Goal: Entertainment & Leisure: Browse casually

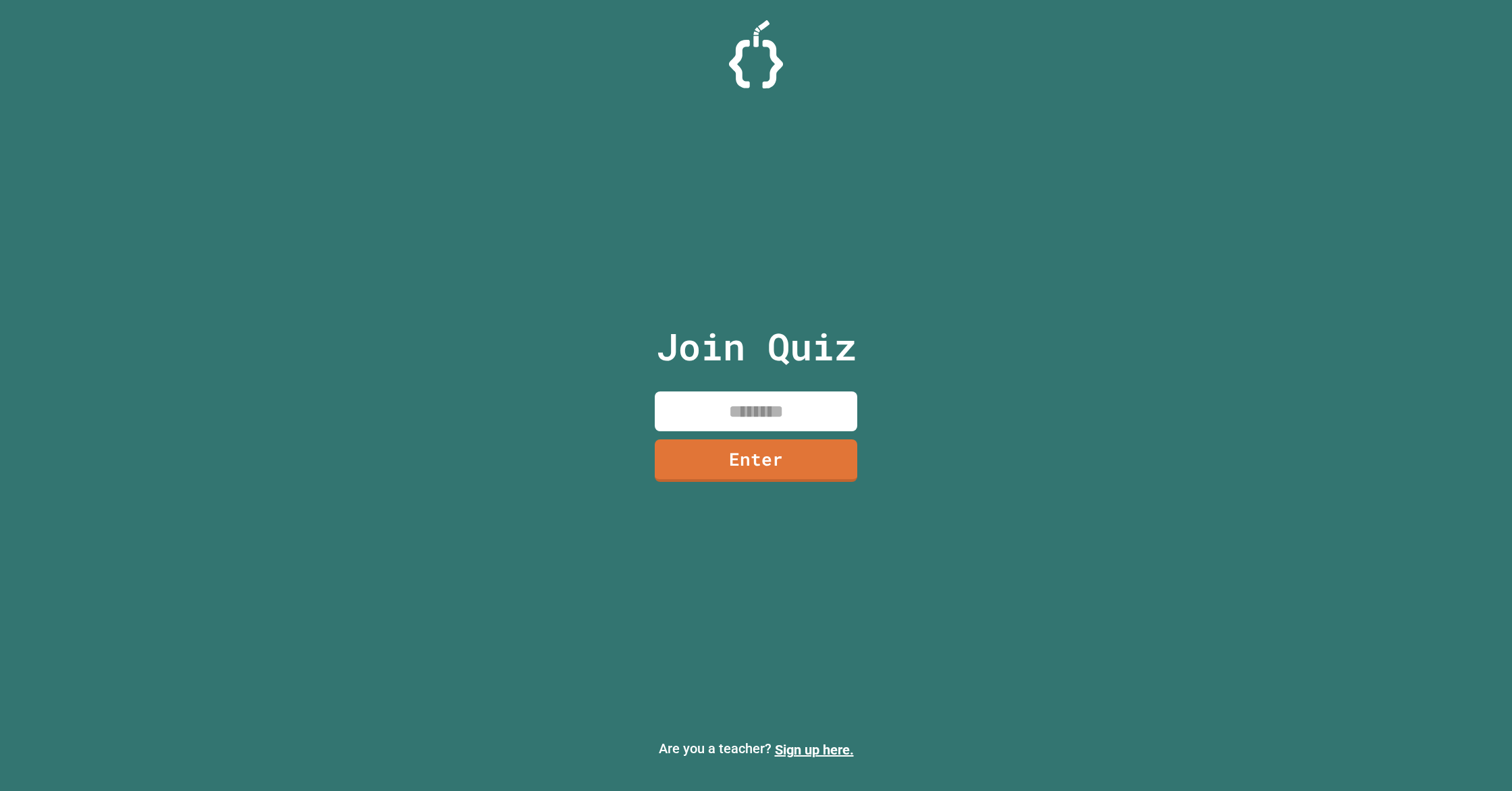
click at [772, 405] on input at bounding box center [756, 411] width 203 height 40
type input "********"
click at [796, 462] on link "Enter" at bounding box center [756, 460] width 200 height 44
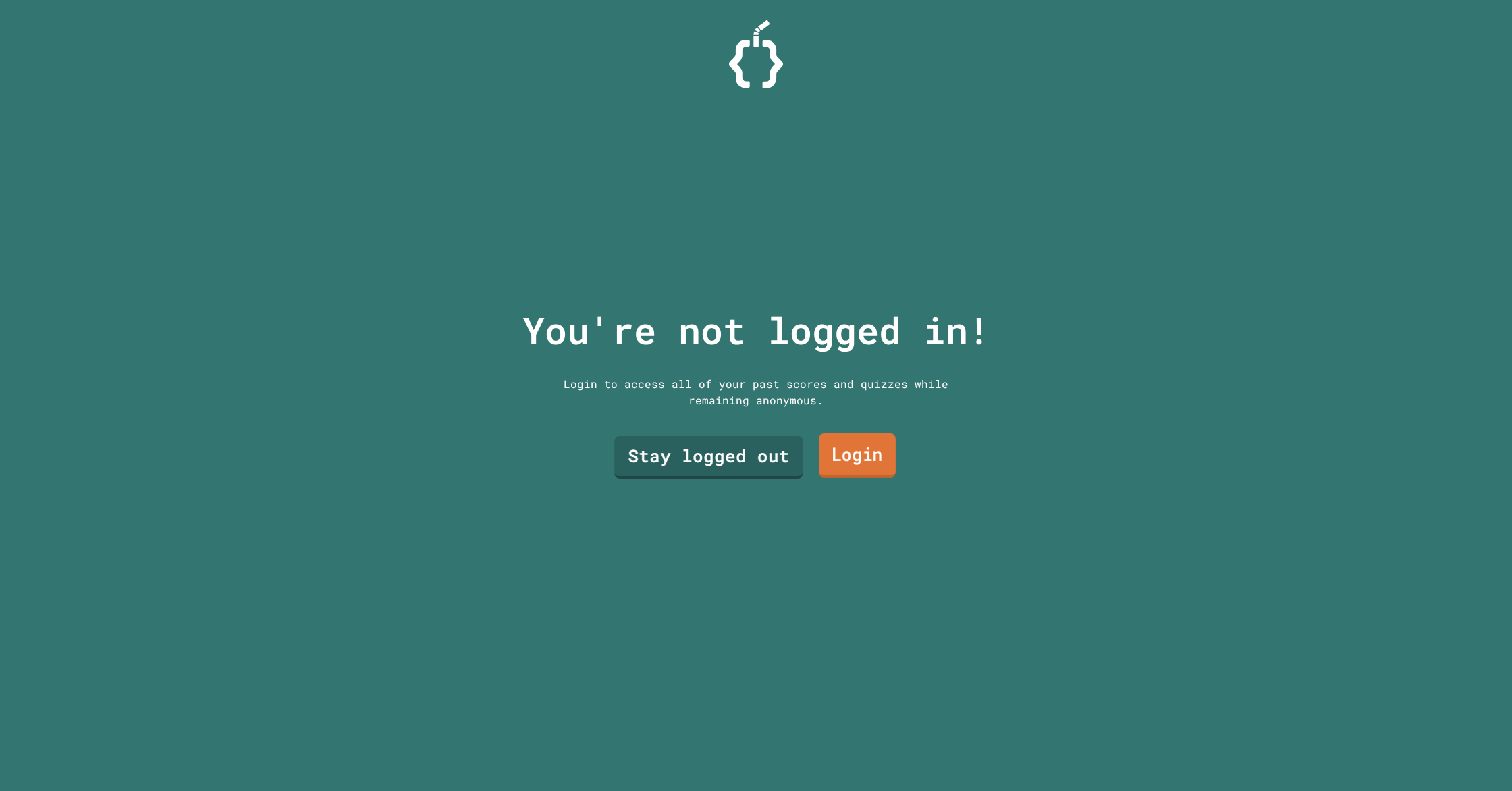
click at [836, 468] on link "Login" at bounding box center [857, 455] width 77 height 44
click at [698, 460] on link "Stay logged out" at bounding box center [709, 456] width 192 height 44
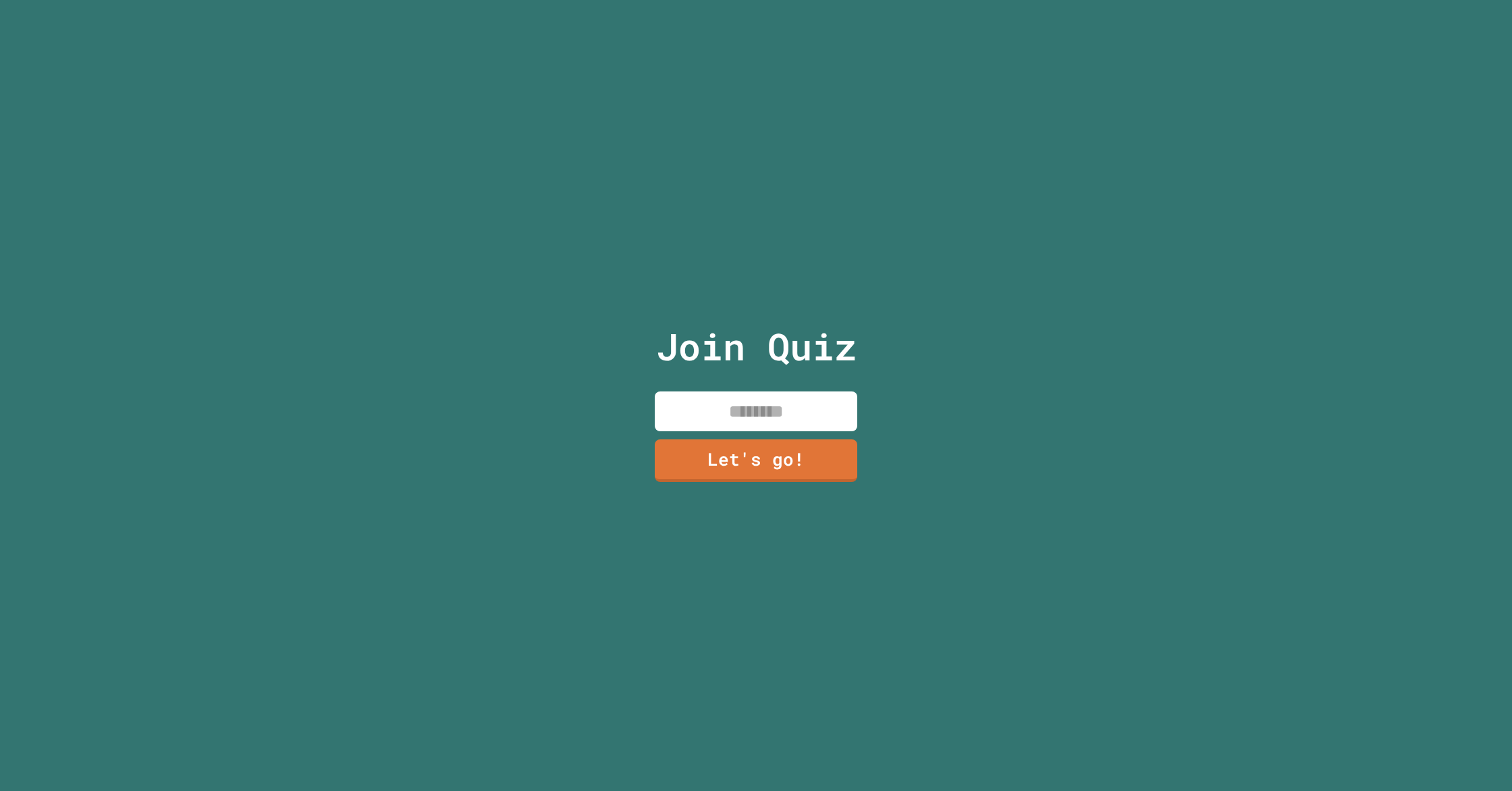
click at [771, 394] on input at bounding box center [756, 411] width 203 height 40
type input "*"
type input "*****"
click at [775, 481] on div "Join Quiz ***** Let's go!" at bounding box center [756, 395] width 228 height 791
click at [780, 477] on link "Let's go!" at bounding box center [756, 459] width 198 height 44
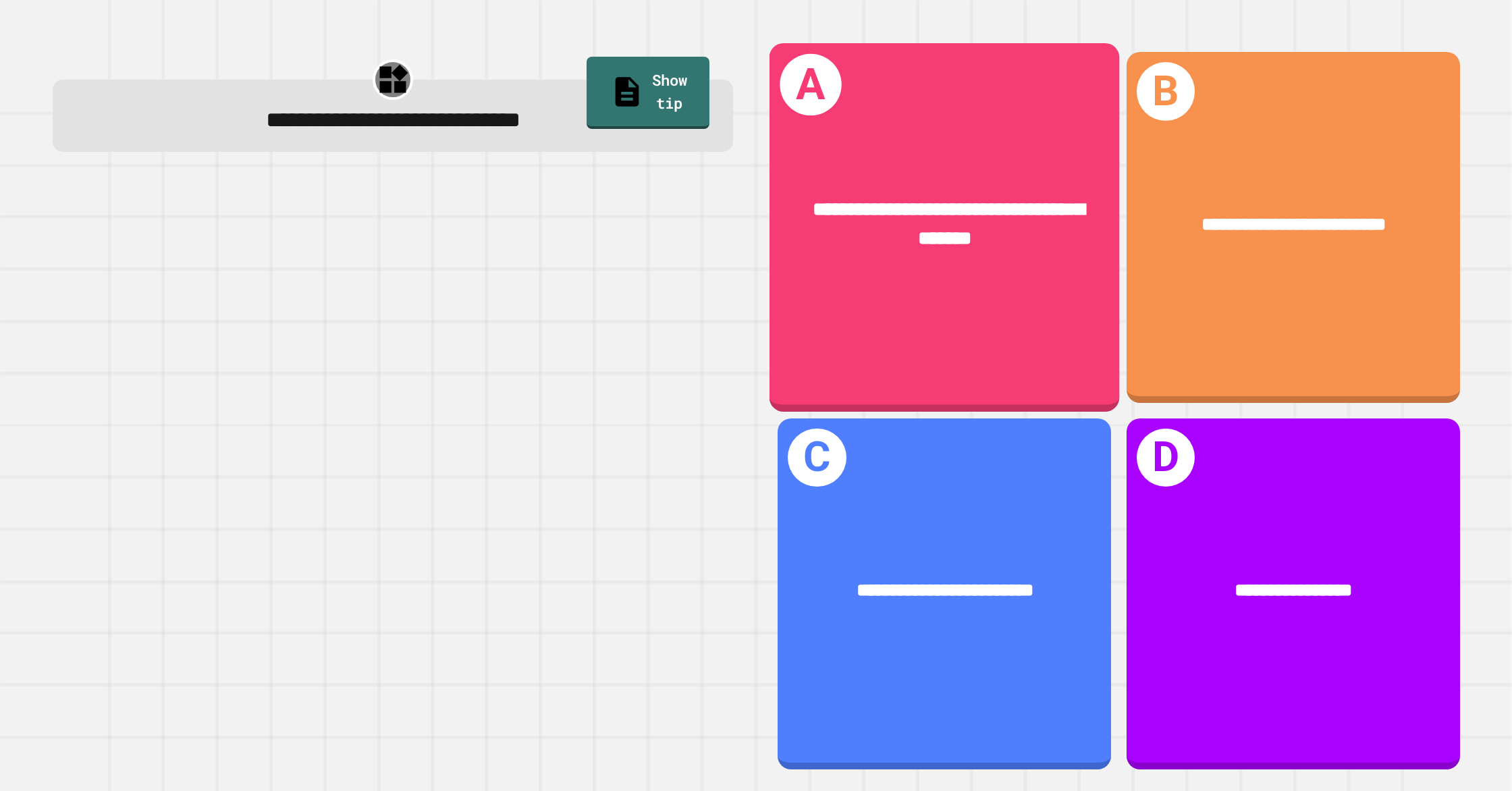
click at [971, 283] on div "**********" at bounding box center [945, 224] width 351 height 137
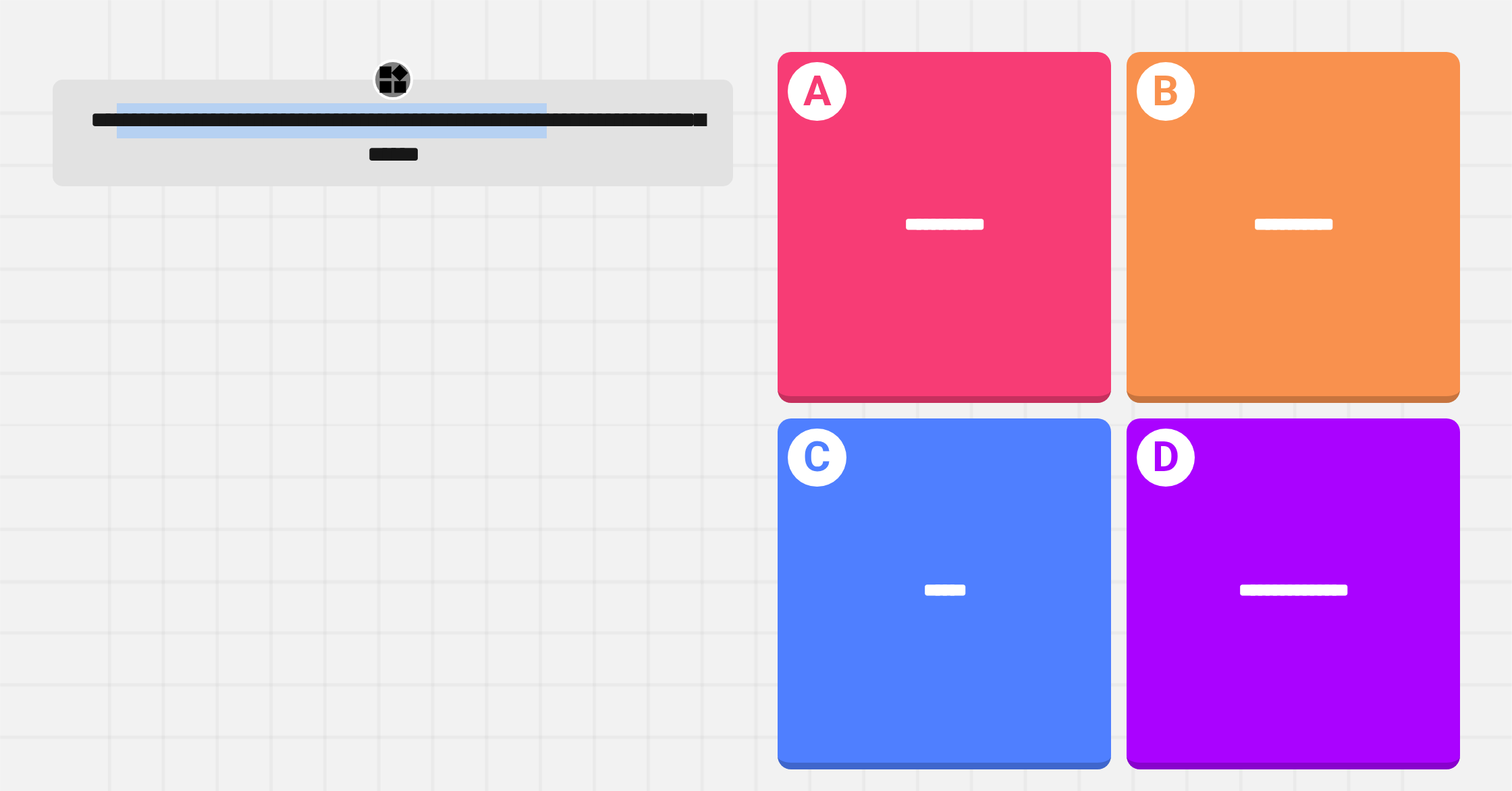
drag, startPoint x: 198, startPoint y: 125, endPoint x: 329, endPoint y: 157, distance: 134.9
click at [318, 150] on span "**********" at bounding box center [398, 136] width 614 height 57
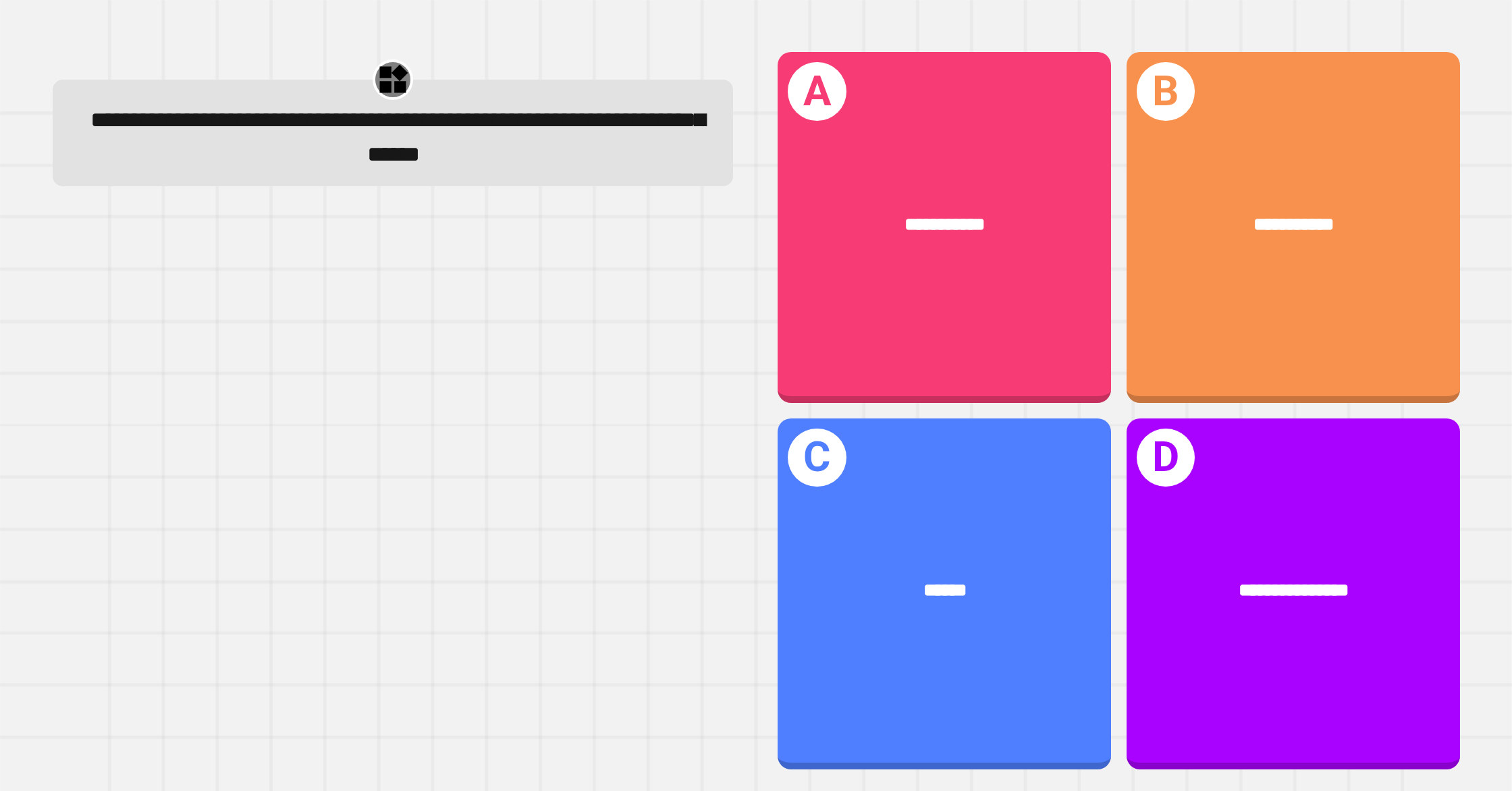
click at [396, 250] on div at bounding box center [393, 493] width 681 height 552
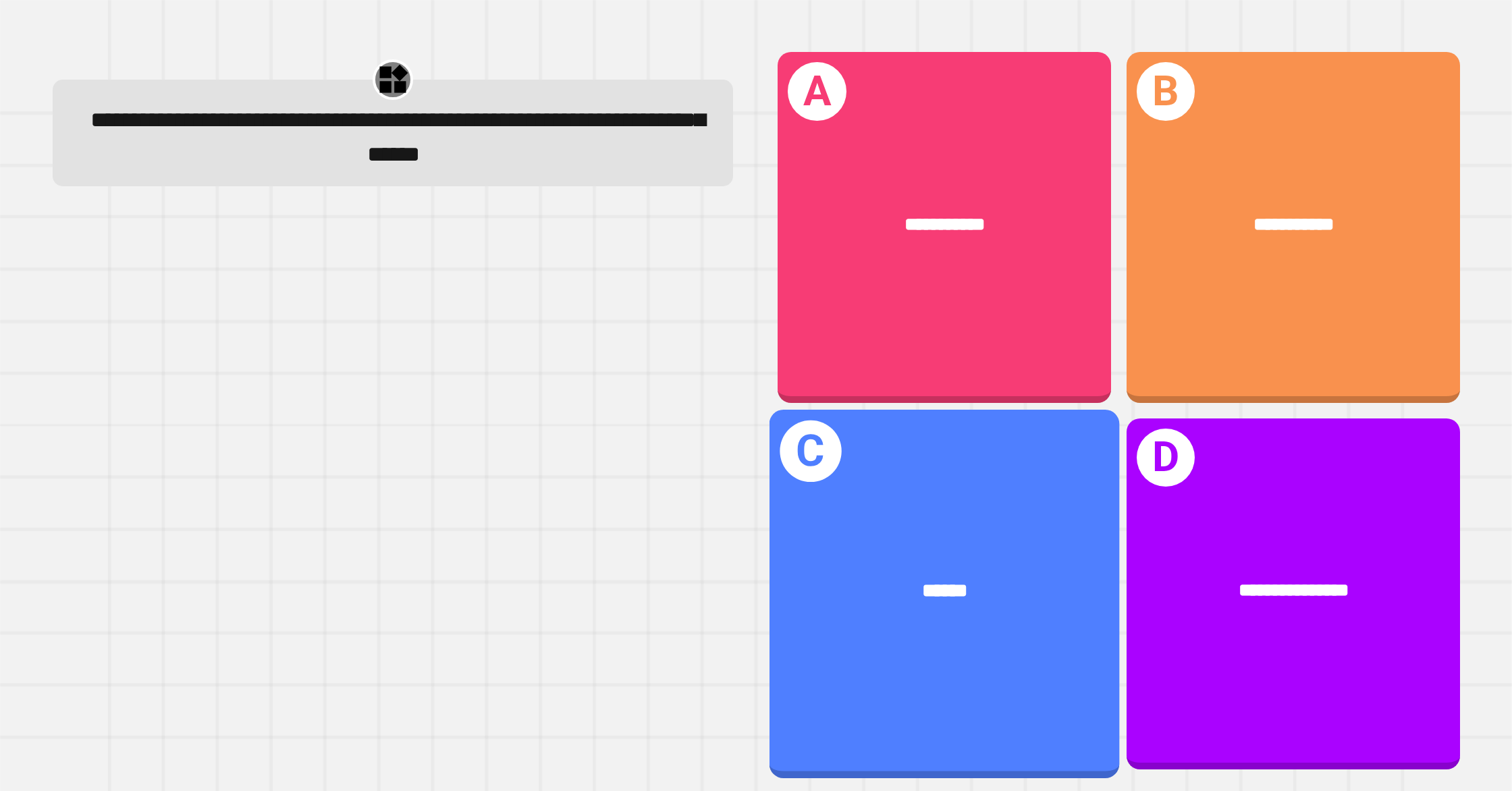
click at [981, 541] on div "******" at bounding box center [945, 590] width 351 height 107
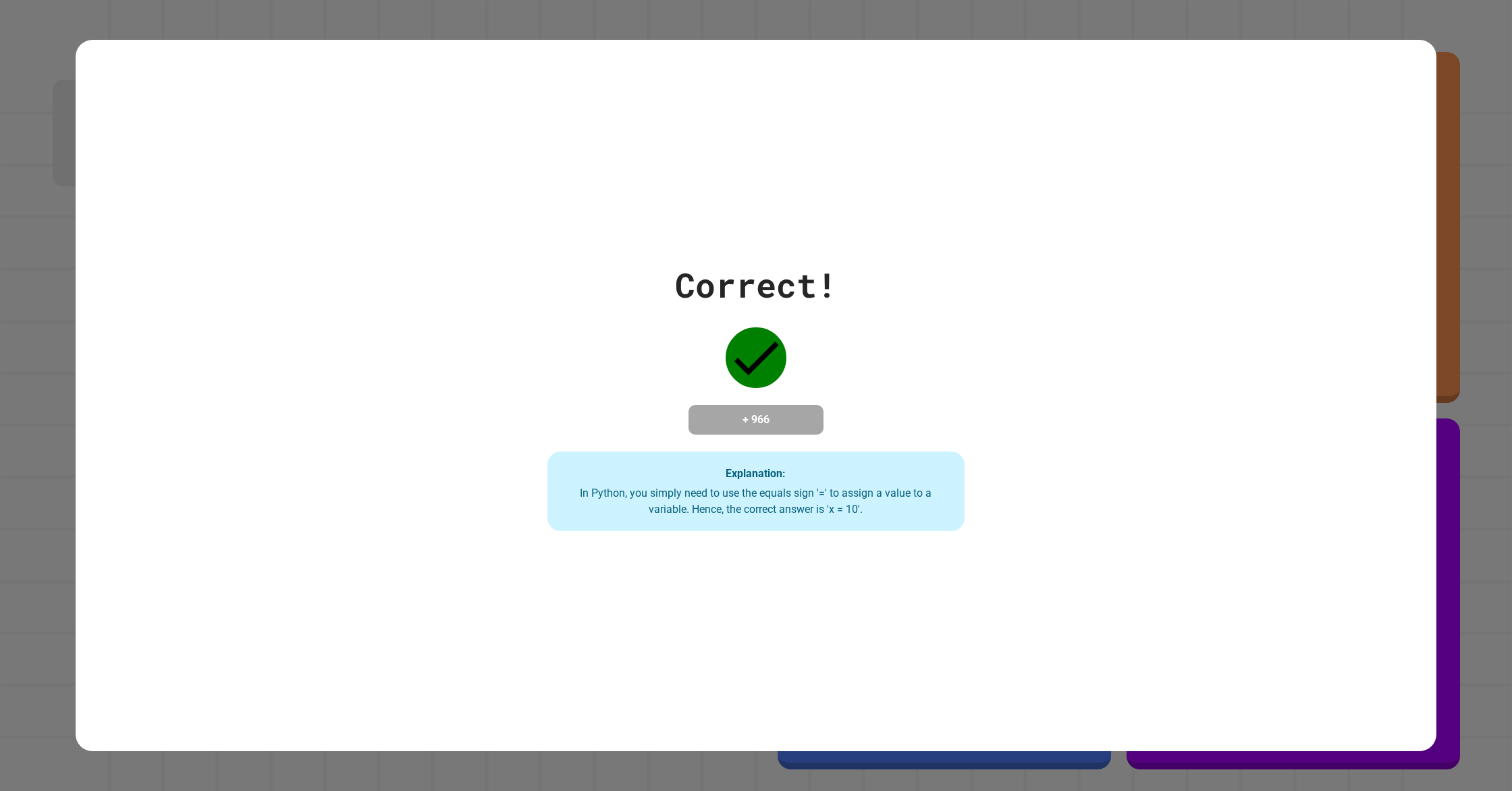
click at [1217, 491] on div "Correct! + 966 Explanation: In Python, you simply need to use the equals sign '…" at bounding box center [756, 395] width 1361 height 271
click at [1217, 492] on div "Correct! + 966 Explanation: In Python, you simply need to use the equals sign '…" at bounding box center [756, 395] width 1361 height 271
click at [1217, 491] on div "Correct! + 966 Explanation: In Python, you simply need to use the equals sign '…" at bounding box center [756, 395] width 1361 height 271
click at [1209, 501] on div "Correct! + 966 Explanation: In Python, you simply need to use the equals sign '…" at bounding box center [756, 395] width 1361 height 271
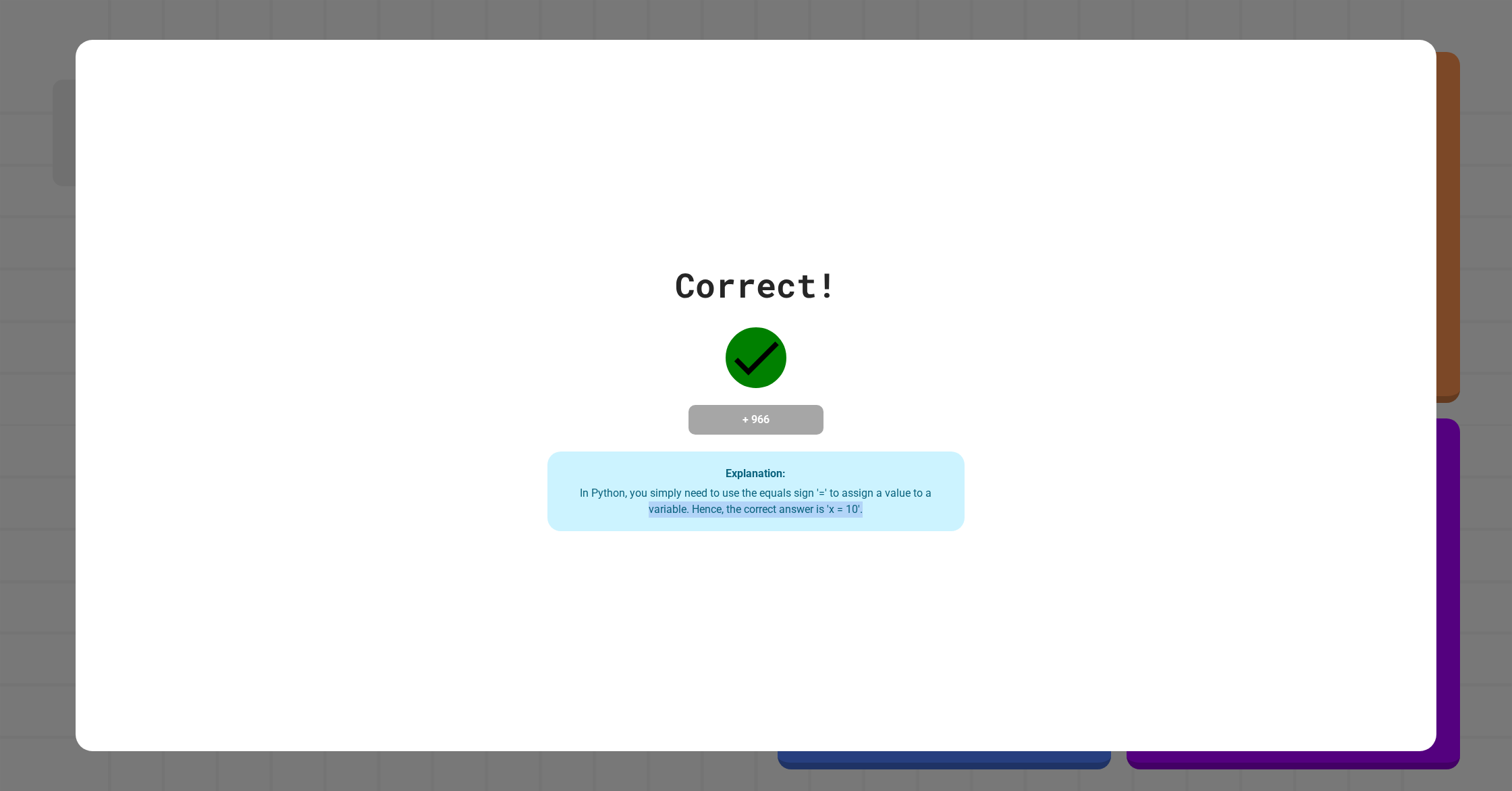
click at [1230, 509] on div "Correct! + 966 Explanation: In Python, you simply need to use the equals sign '…" at bounding box center [756, 395] width 1361 height 271
click at [528, 428] on div "Correct! + 966 Explanation: In Python, you simply need to use the equals sign '…" at bounding box center [756, 395] width 595 height 271
click at [496, 438] on div "Correct! + 966 Explanation: In Python, you simply need to use the equals sign '…" at bounding box center [756, 395] width 595 height 271
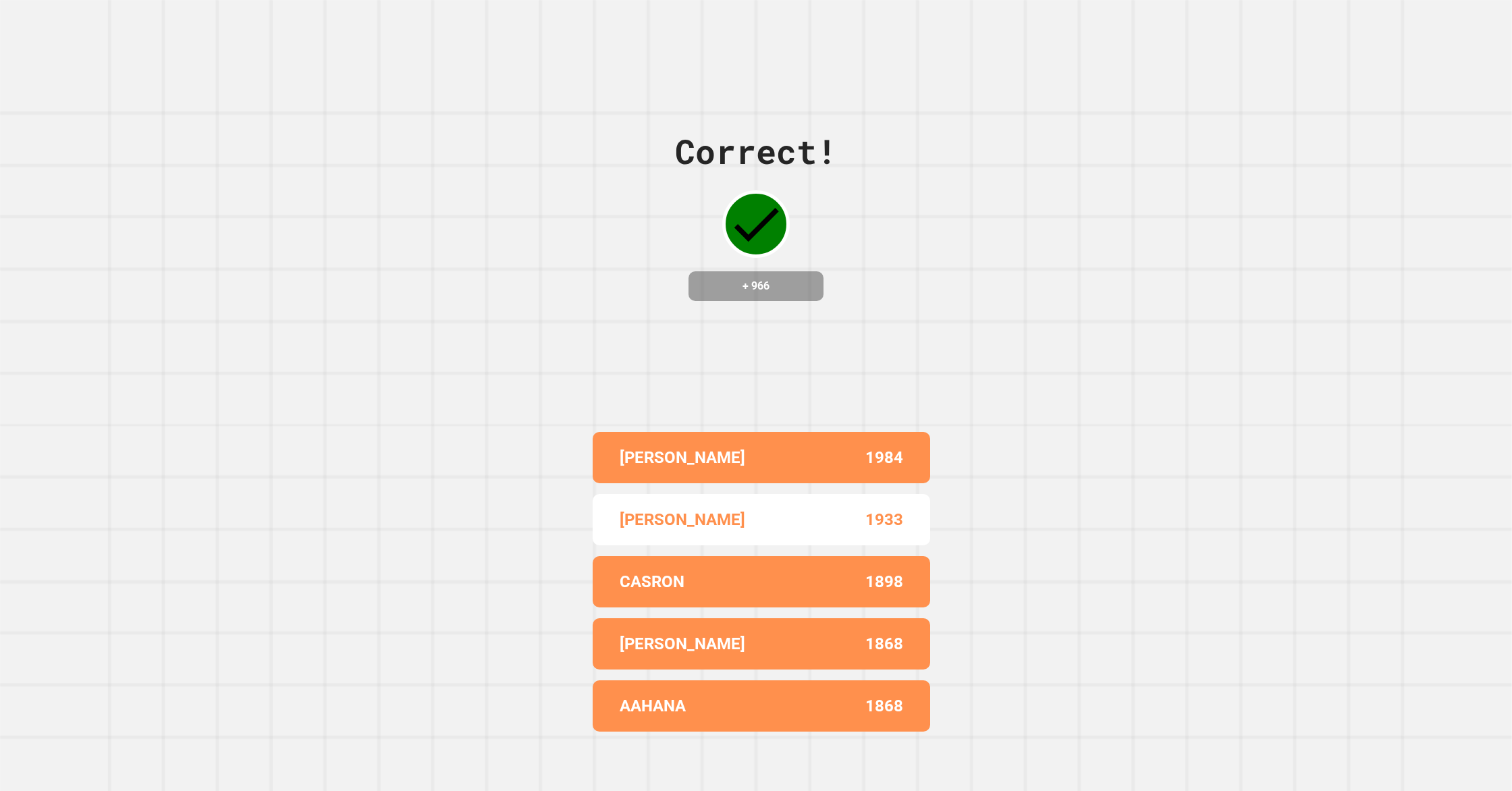
click at [660, 420] on div "Correct! + 966 [PERSON_NAME] 1984 [PERSON_NAME] 1933 CASRON 1898 [PERSON_NAME] …" at bounding box center [756, 395] width 1512 height 791
click at [713, 456] on div "[PERSON_NAME]" at bounding box center [691, 458] width 142 height 25
drag, startPoint x: 713, startPoint y: 464, endPoint x: 722, endPoint y: 475, distance: 14.2
click at [714, 465] on div "[PERSON_NAME]" at bounding box center [691, 458] width 142 height 25
click at [735, 485] on div "[PERSON_NAME] 1984 [PERSON_NAME] 1933 CASRON 1898 [PERSON_NAME] 1868 AAHANA 1868" at bounding box center [756, 582] width 338 height 310
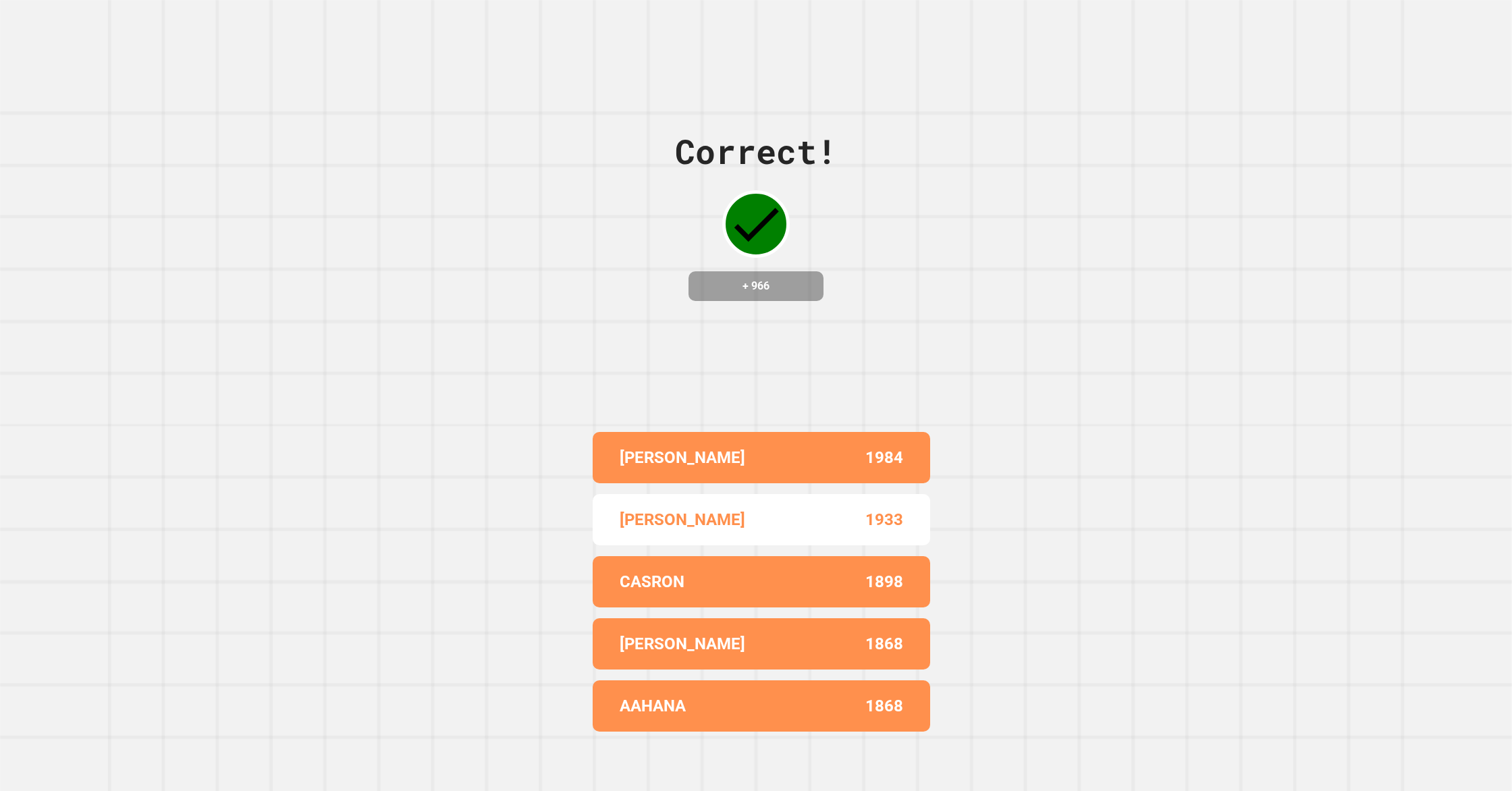
drag, startPoint x: 732, startPoint y: 489, endPoint x: 741, endPoint y: 483, distance: 10.8
click at [737, 486] on div "[PERSON_NAME] 1984 [PERSON_NAME] 1933 CASRON 1898 [PERSON_NAME] 1868 AAHANA 1868" at bounding box center [756, 582] width 338 height 310
click at [742, 485] on div "[PERSON_NAME] 1984 [PERSON_NAME] 1933 CASRON 1898 [PERSON_NAME] 1868 AAHANA 1868" at bounding box center [756, 582] width 338 height 310
click at [741, 485] on div "[PERSON_NAME] 1984 [PERSON_NAME] 1933 CASRON 1898 [PERSON_NAME] 1868 AAHANA 1868" at bounding box center [756, 582] width 338 height 310
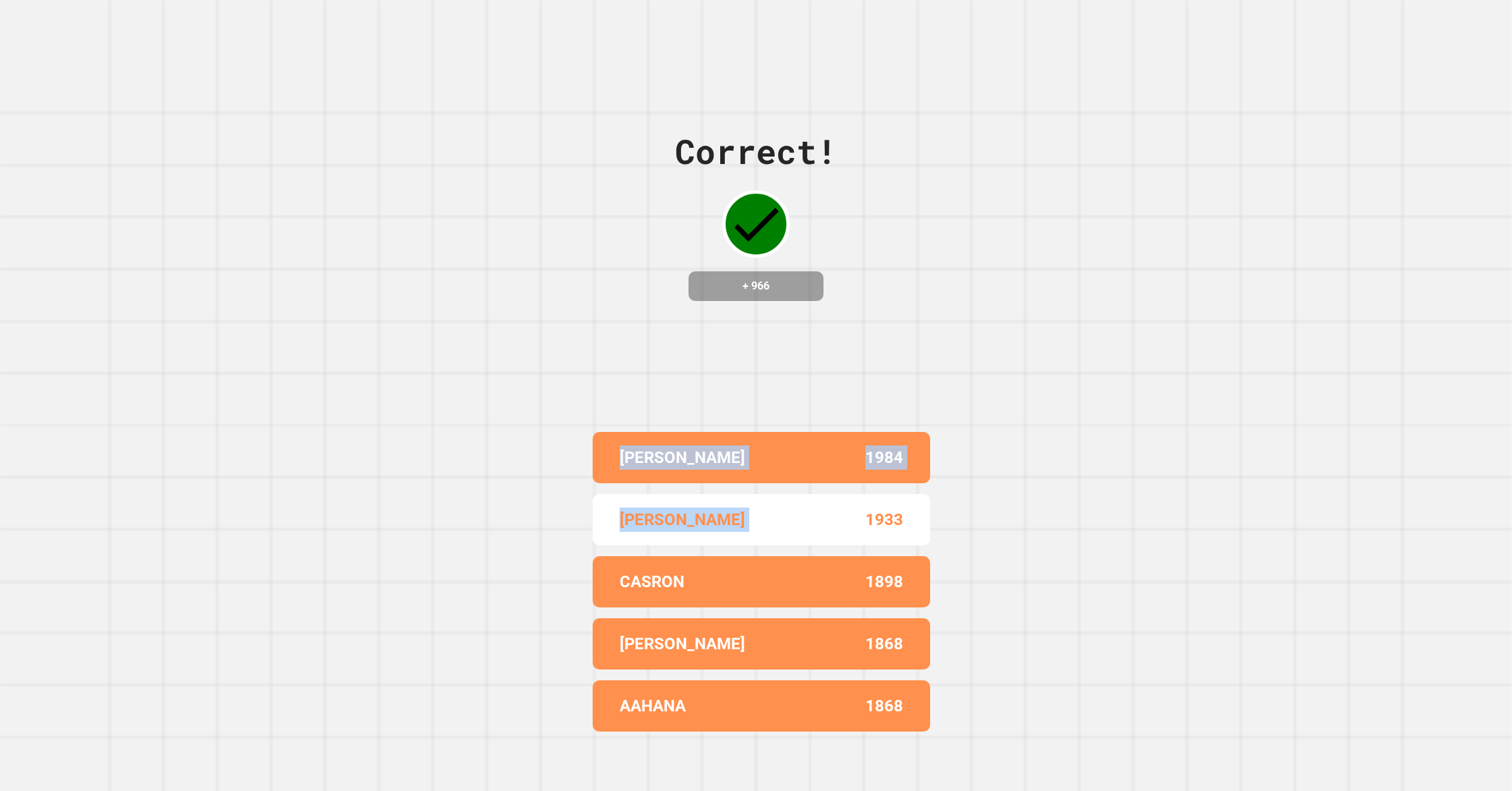
drag, startPoint x: 500, startPoint y: 456, endPoint x: 1050, endPoint y: 497, distance: 551.5
click at [1052, 497] on div "Correct! + 966 [PERSON_NAME] 1984 [PERSON_NAME] 1933 CASRON 1898 [PERSON_NAME] …" at bounding box center [756, 395] width 1512 height 791
click at [1043, 498] on div "Correct! + 966 [PERSON_NAME] 1984 [PERSON_NAME] 1933 CASRON 1898 [PERSON_NAME] …" at bounding box center [756, 395] width 1512 height 791
drag, startPoint x: 880, startPoint y: 493, endPoint x: 451, endPoint y: 453, distance: 430.9
click at [481, 458] on div "Correct! + 966 [PERSON_NAME] 1984 [PERSON_NAME] 1933 CASRON 1898 [PERSON_NAME] …" at bounding box center [756, 395] width 1512 height 791
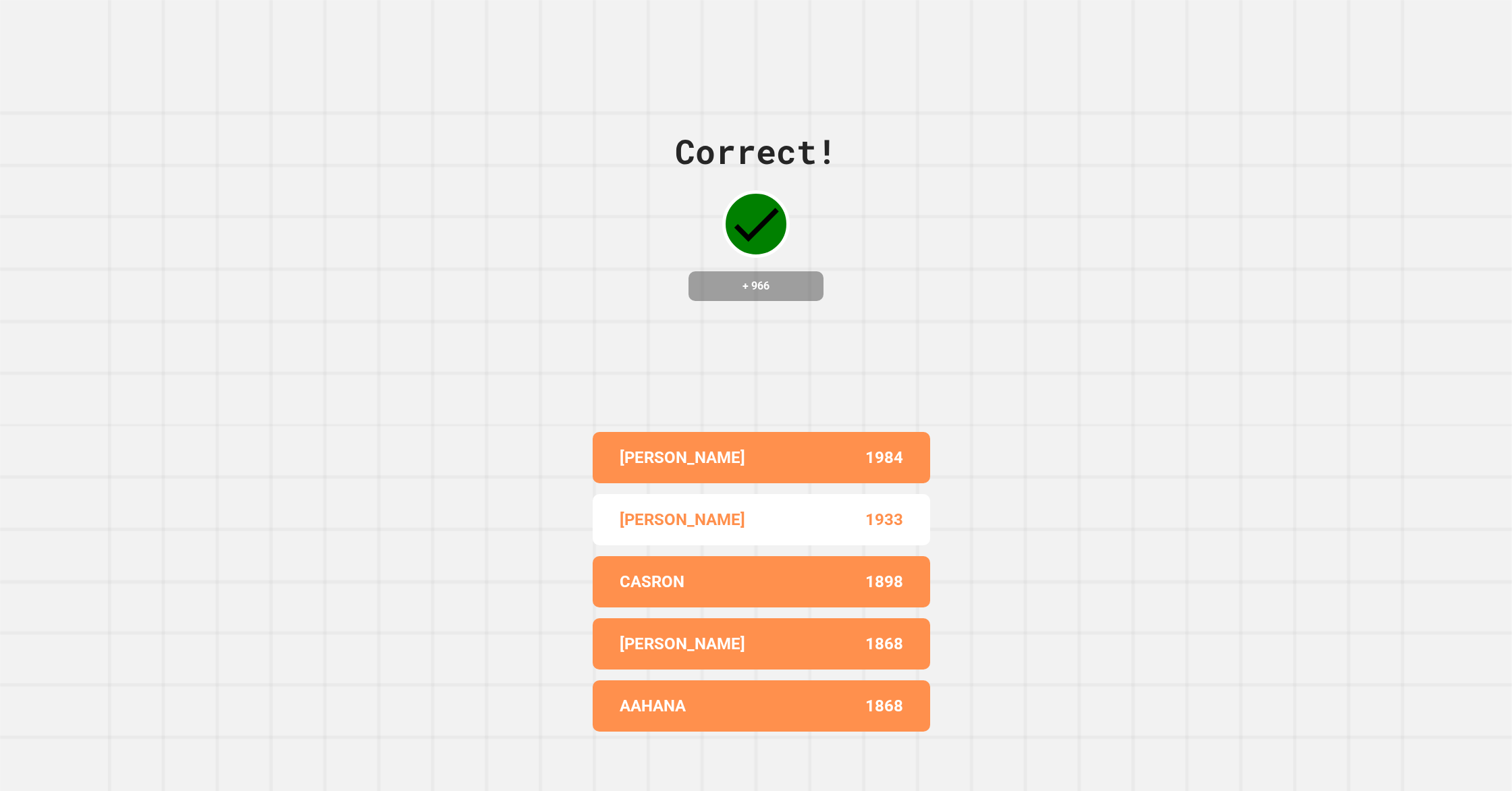
click at [483, 453] on div "Correct! + 966 [PERSON_NAME] 1984 [PERSON_NAME] 1933 CASRON 1898 [PERSON_NAME] …" at bounding box center [756, 395] width 1512 height 791
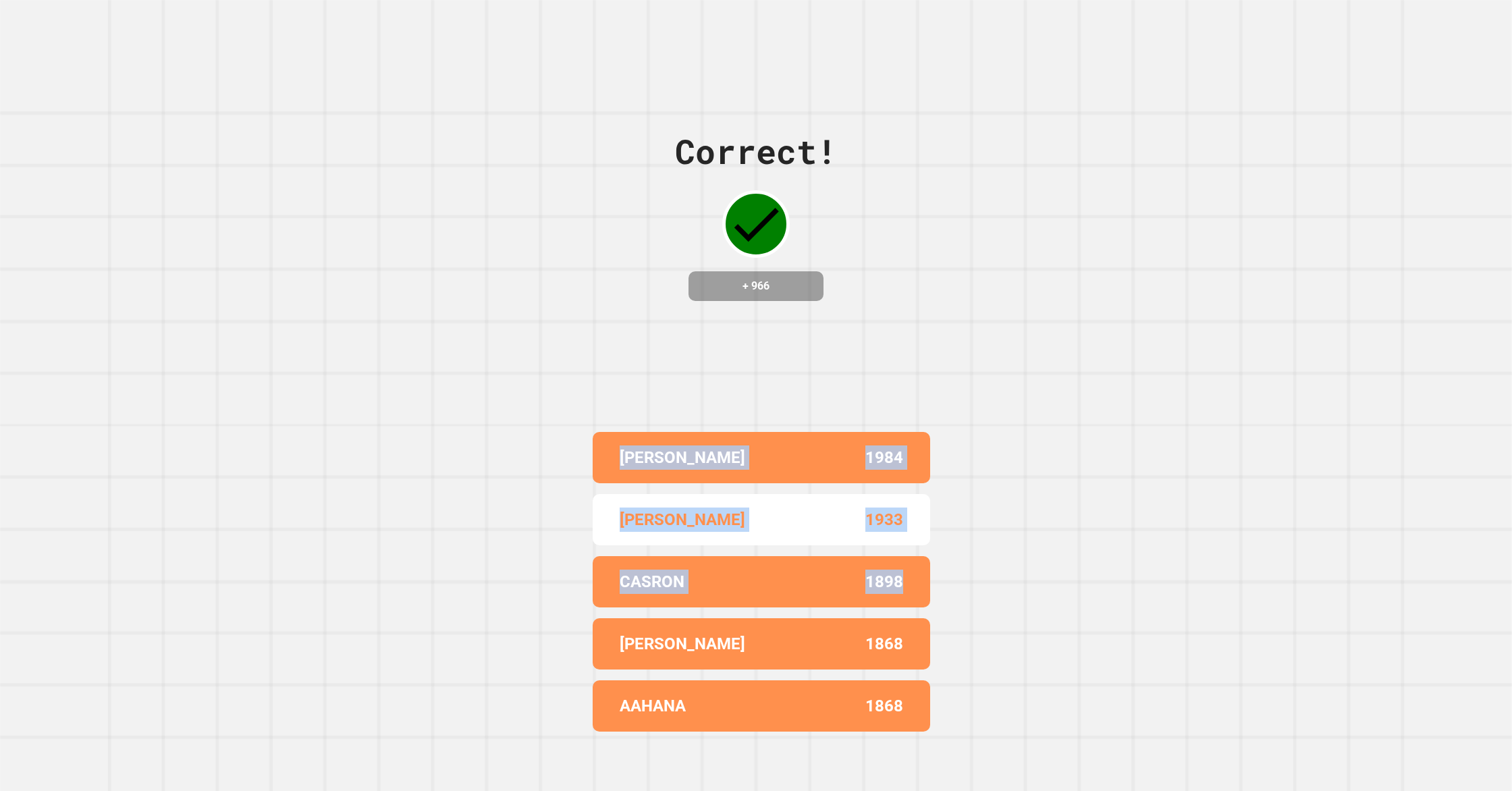
drag, startPoint x: 716, startPoint y: 510, endPoint x: 1069, endPoint y: 596, distance: 363.3
click at [1069, 597] on div "Correct! + 966 [PERSON_NAME] 1984 [PERSON_NAME] 1933 CASRON 1898 [PERSON_NAME] …" at bounding box center [756, 395] width 1512 height 791
click at [1071, 599] on div "Correct! + 966 [PERSON_NAME] 1984 [PERSON_NAME] 1933 CASRON 1898 [PERSON_NAME] …" at bounding box center [756, 395] width 1512 height 791
drag, startPoint x: 895, startPoint y: 561, endPoint x: 515, endPoint y: 447, distance: 396.7
click at [515, 447] on div "Correct! + 966 [PERSON_NAME] 1984 [PERSON_NAME] 1933 CASRON 1898 [PERSON_NAME] …" at bounding box center [756, 395] width 1512 height 791
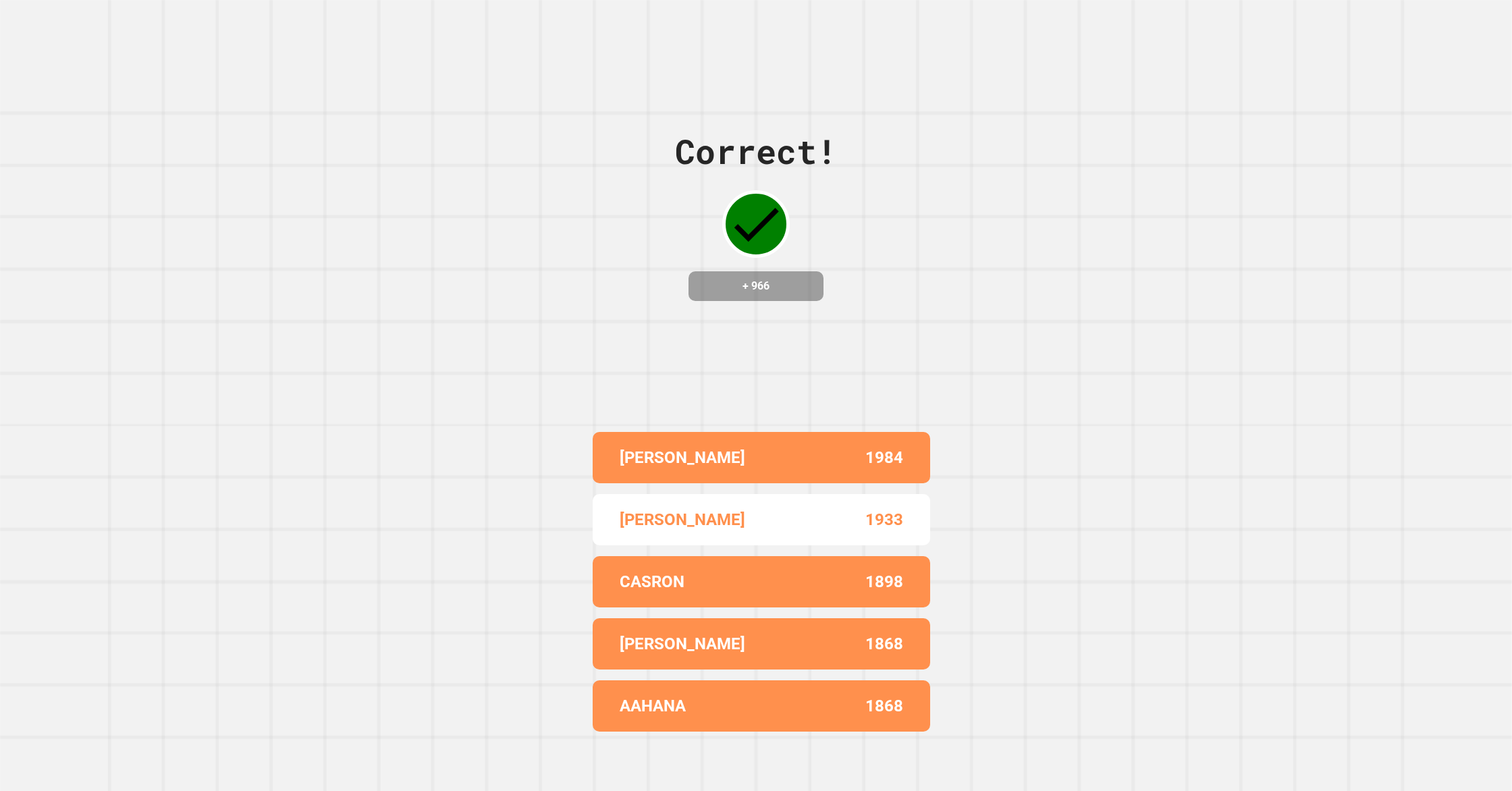
click at [506, 457] on div "Correct! + 966 [PERSON_NAME] 1984 [PERSON_NAME] 1933 CASRON 1898 [PERSON_NAME] …" at bounding box center [756, 395] width 1512 height 791
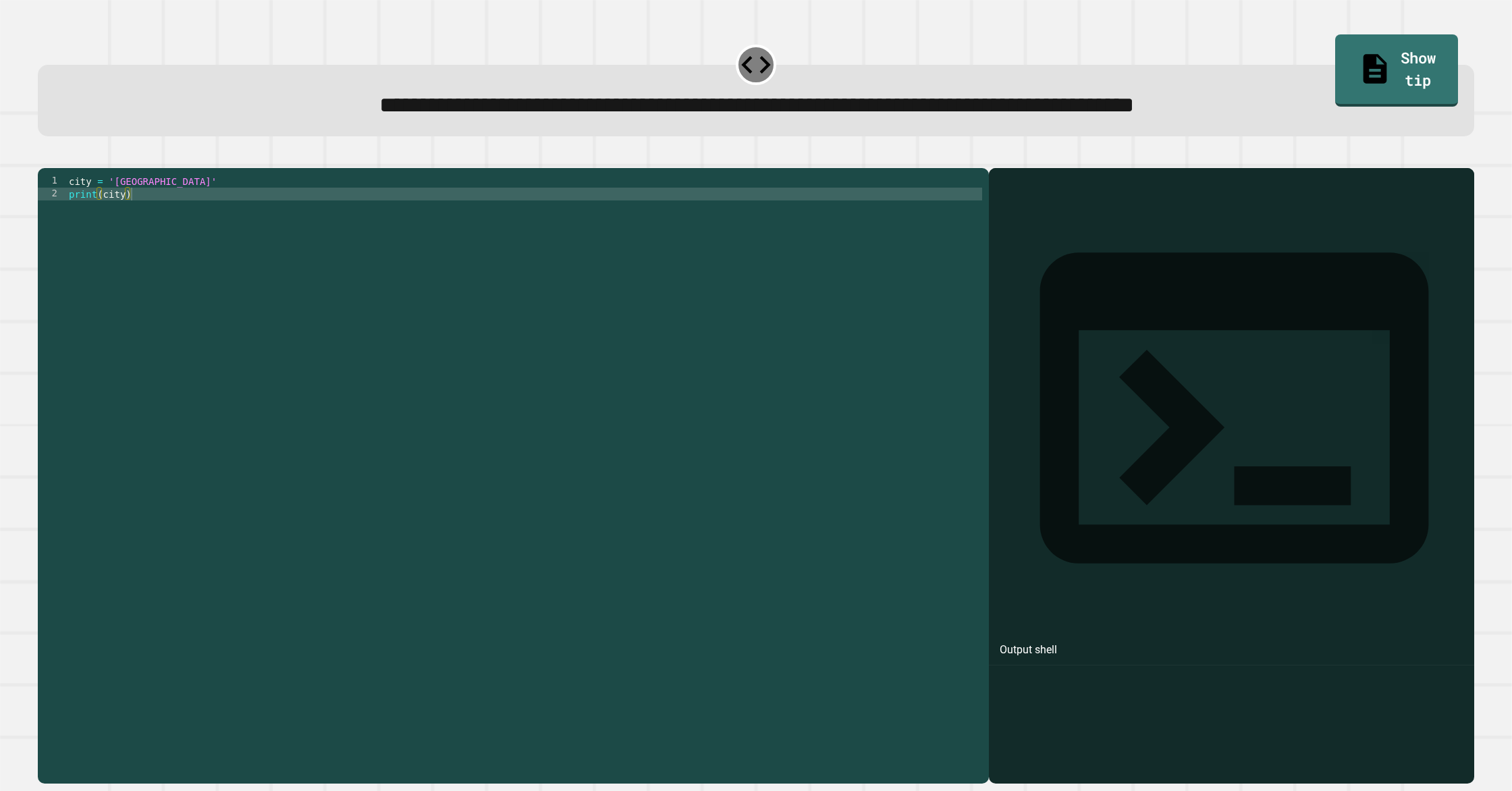
drag, startPoint x: 147, startPoint y: 203, endPoint x: 161, endPoint y: 256, distance: 54.8
click at [147, 203] on div "city = 'Madrid' print ( city )" at bounding box center [524, 469] width 916 height 590
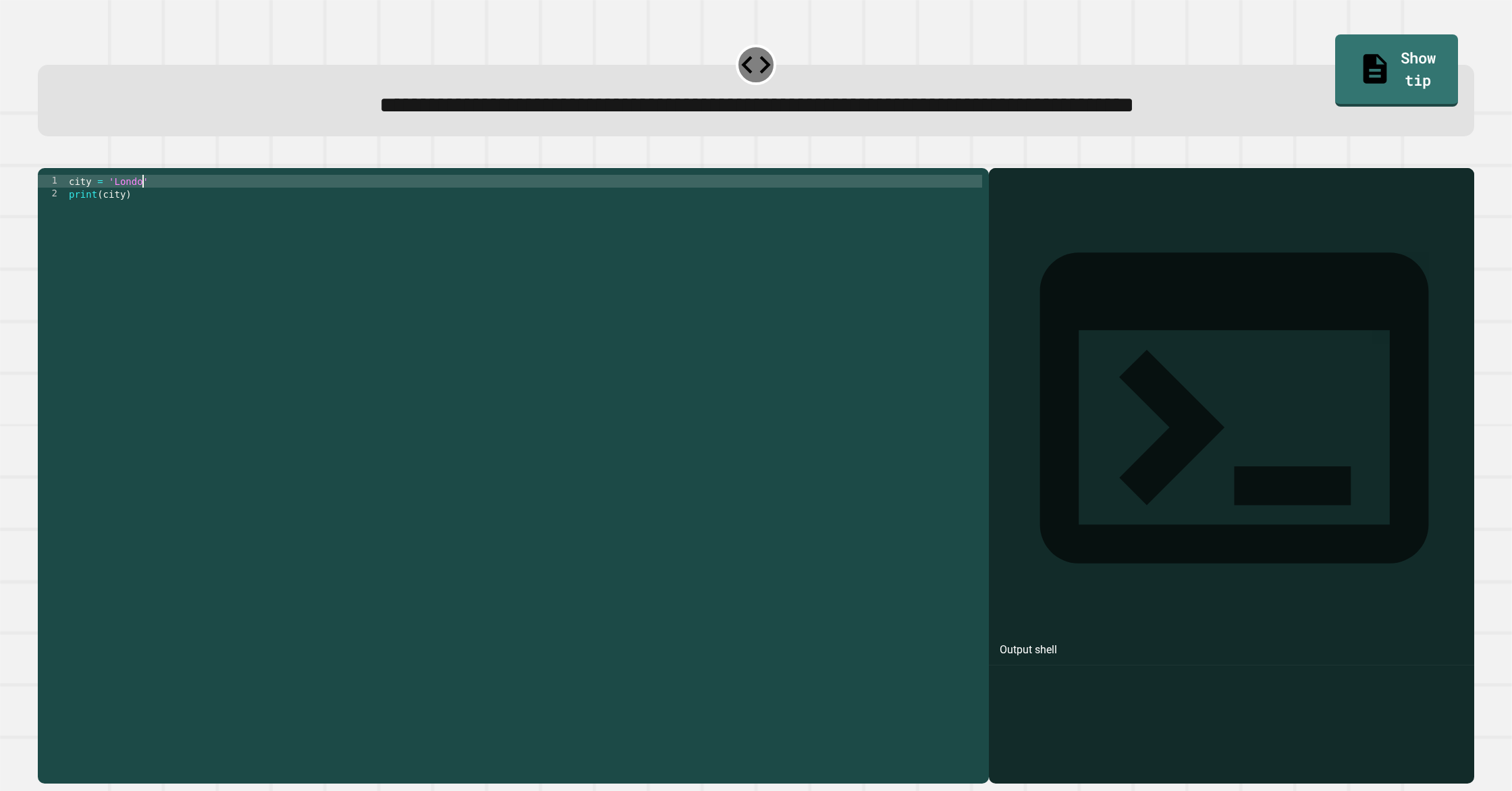
scroll to position [0, 5]
type textarea "**********"
click at [44, 157] on button "button" at bounding box center [44, 157] width 0 height 0
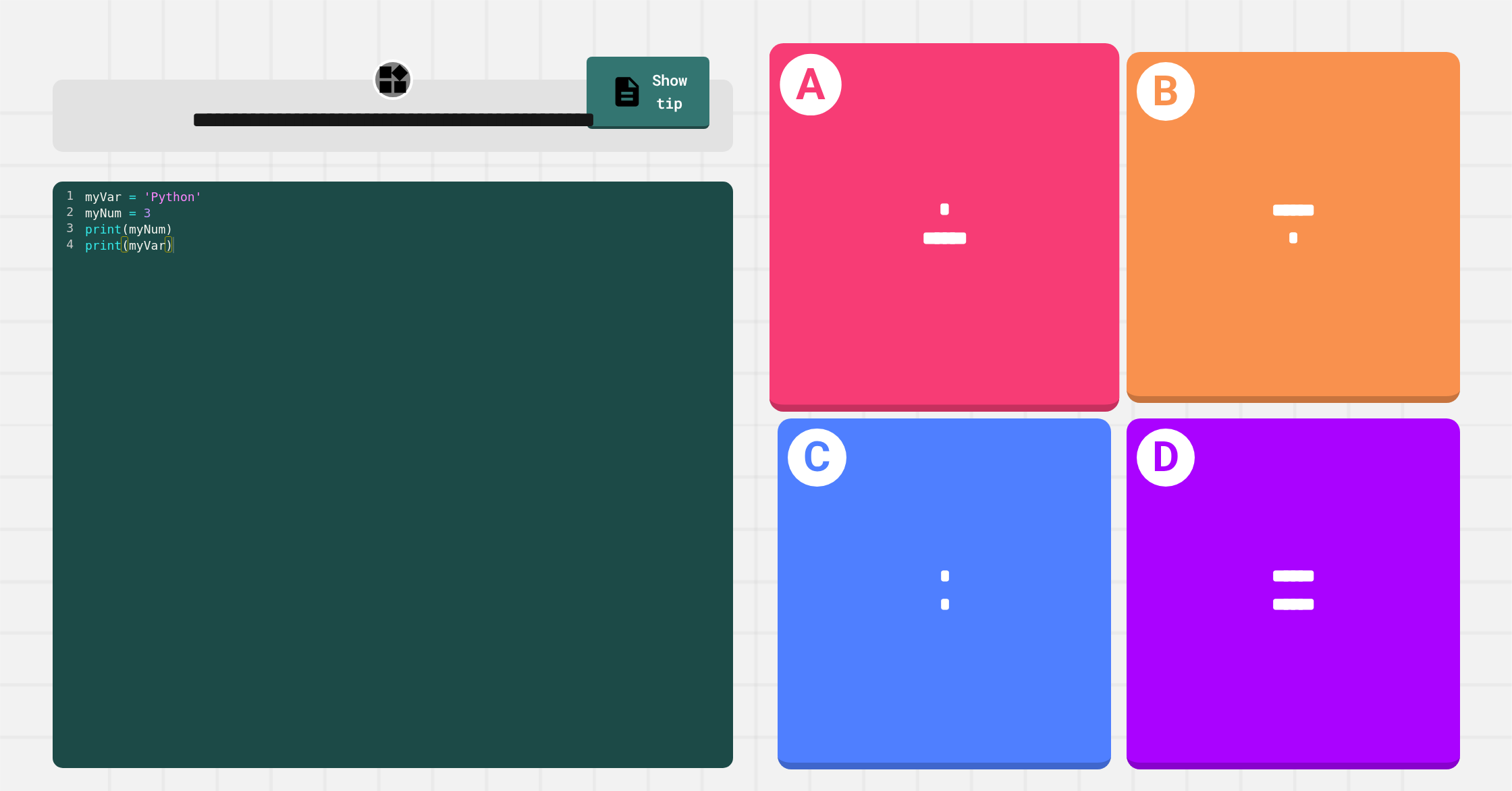
click at [945, 288] on div "* ******" at bounding box center [945, 224] width 351 height 137
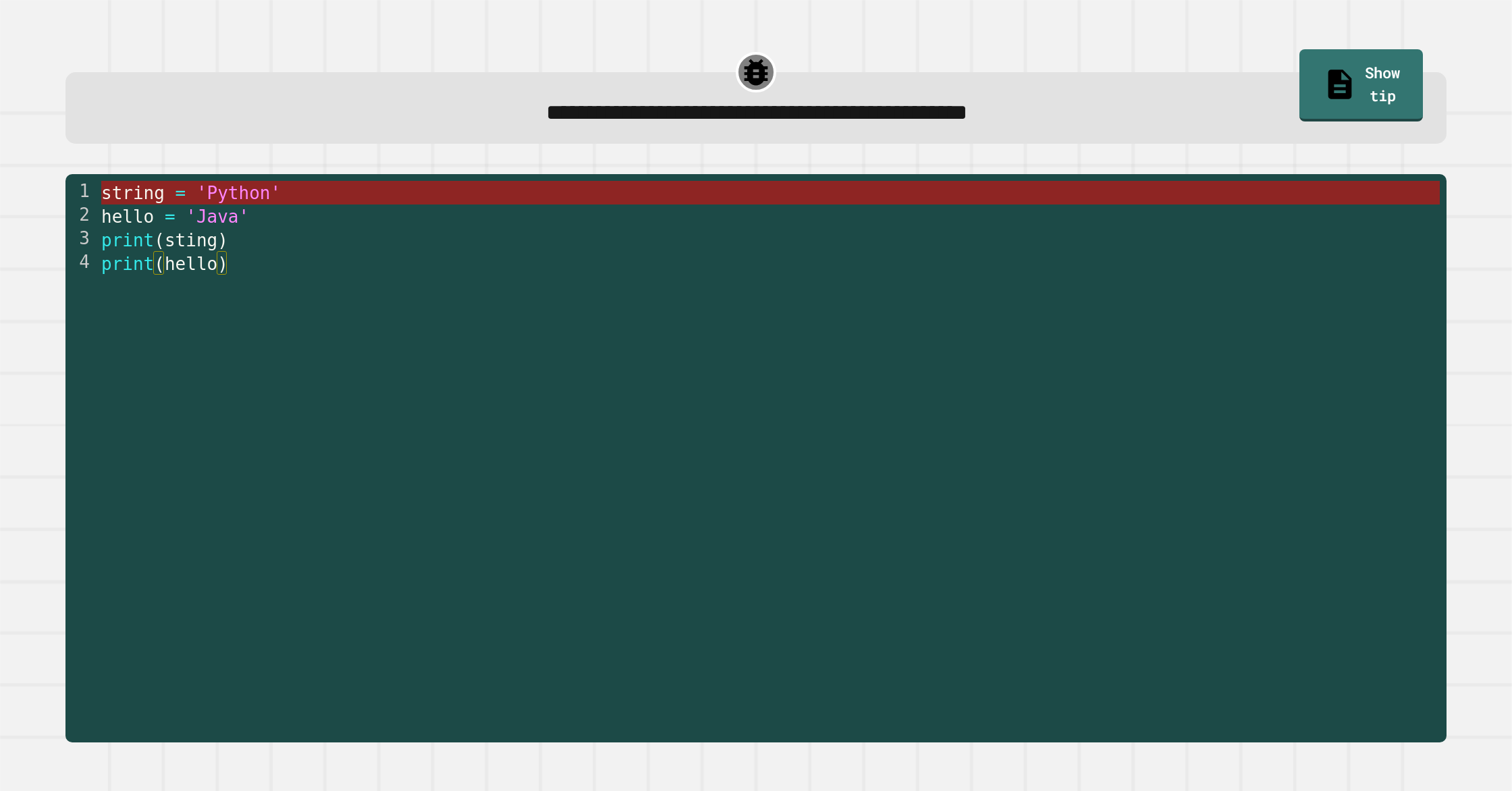
click at [219, 198] on span "'Python'" at bounding box center [239, 193] width 85 height 20
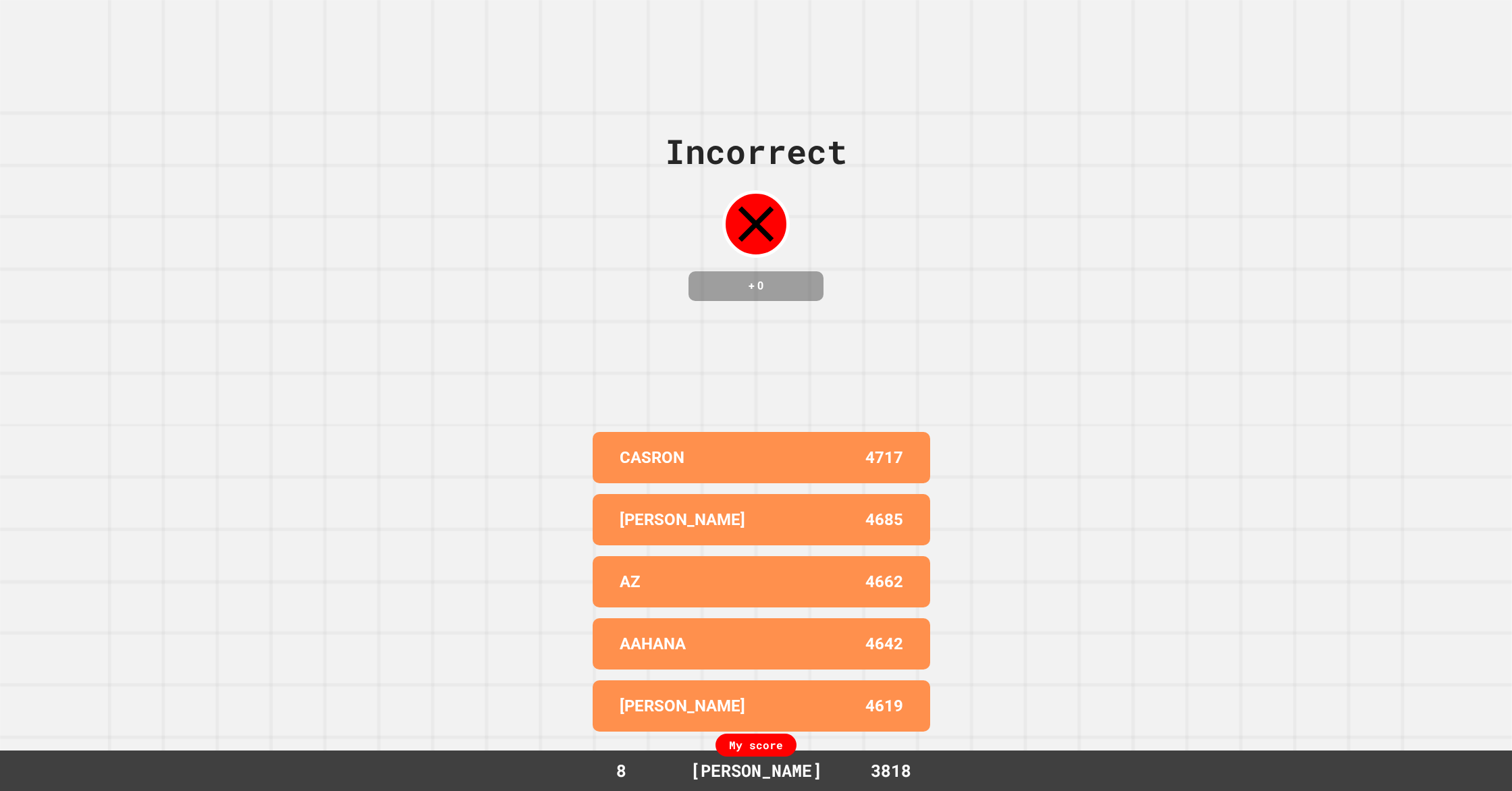
click at [642, 516] on p "[PERSON_NAME]" at bounding box center [683, 520] width 125 height 25
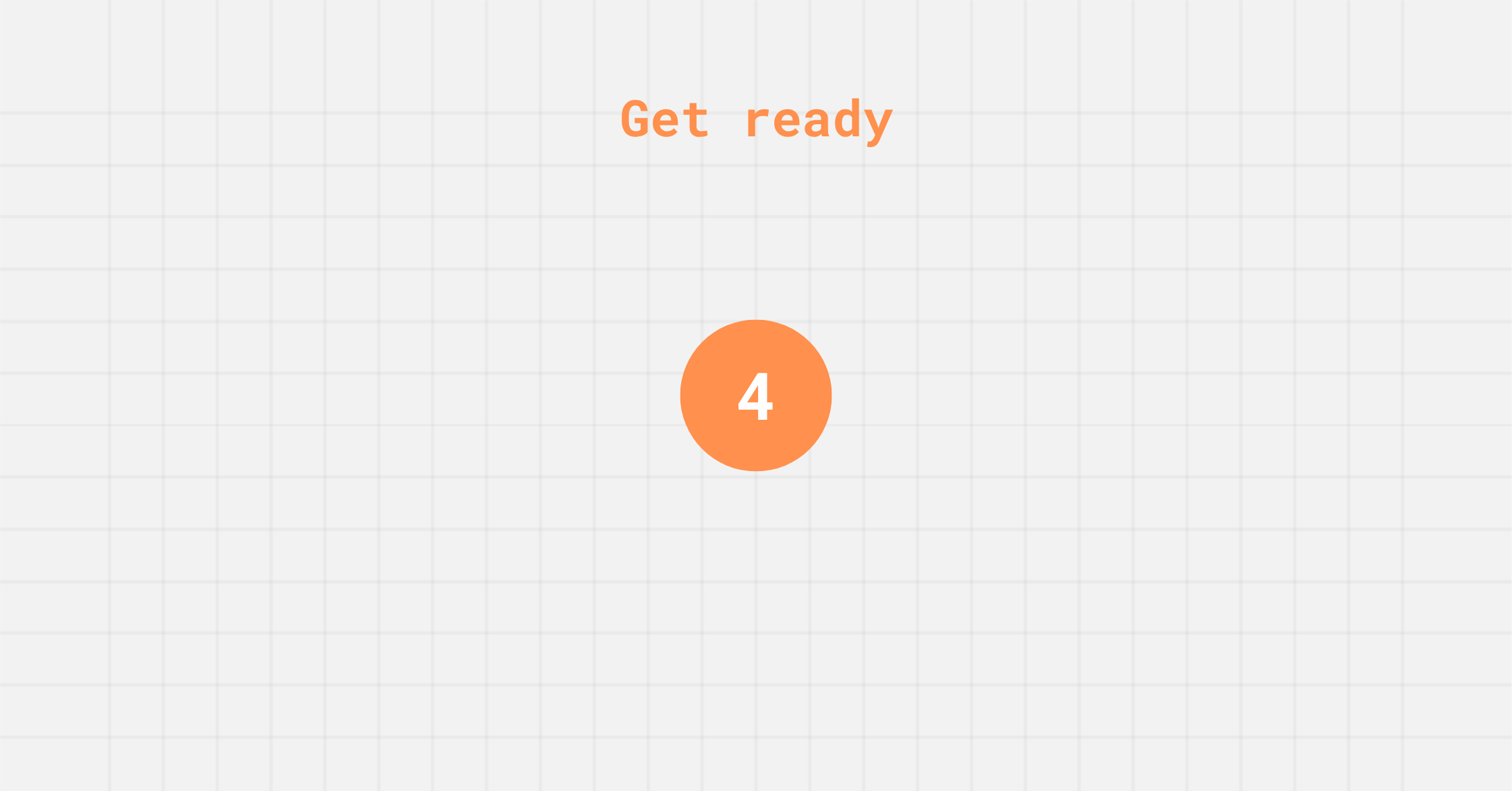
click at [816, 496] on div "Get ready 4" at bounding box center [756, 395] width 1512 height 791
click at [781, 454] on div "3" at bounding box center [756, 395] width 152 height 152
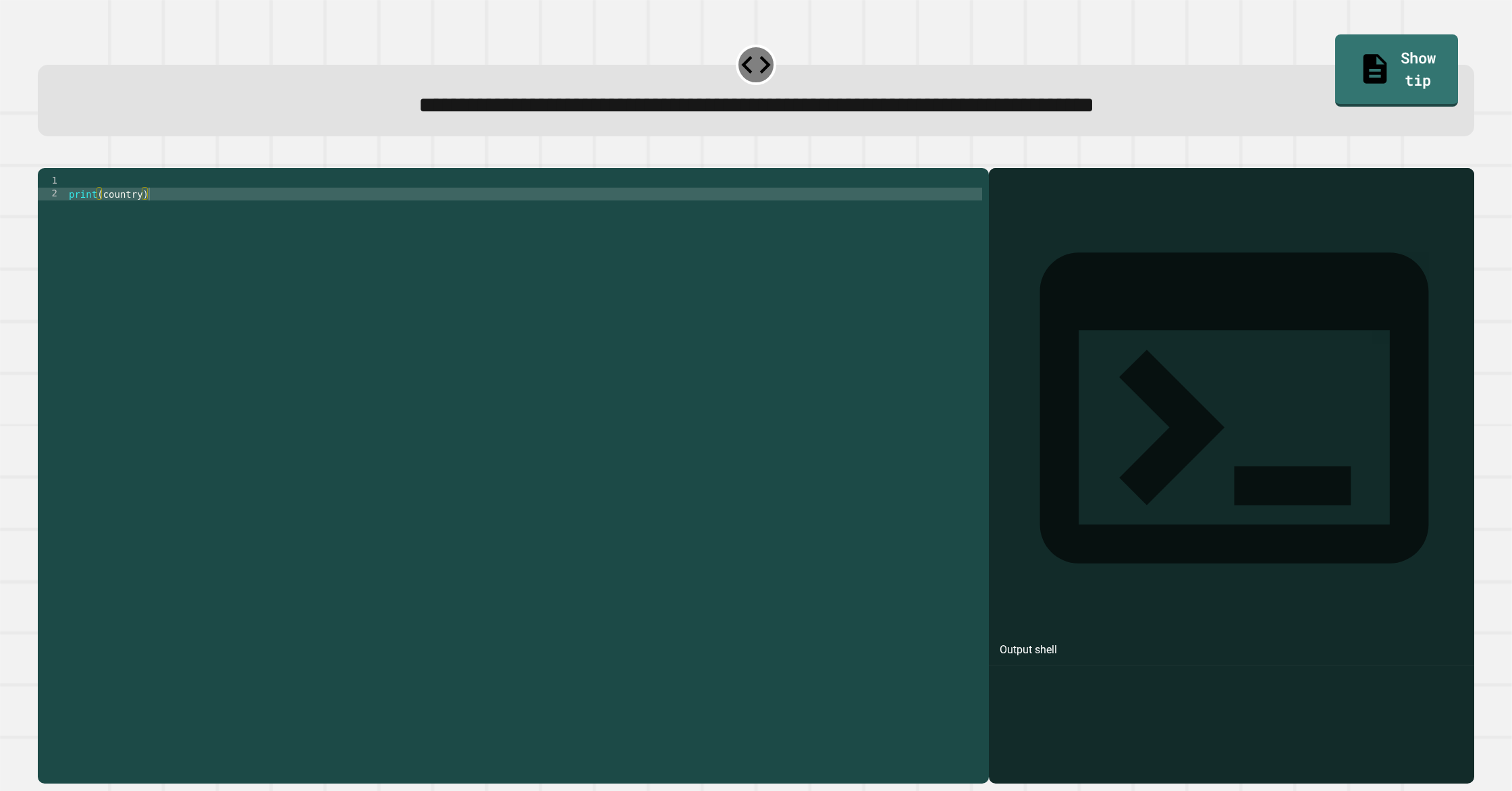
click at [101, 203] on div "print ( country )" at bounding box center [524, 469] width 916 height 590
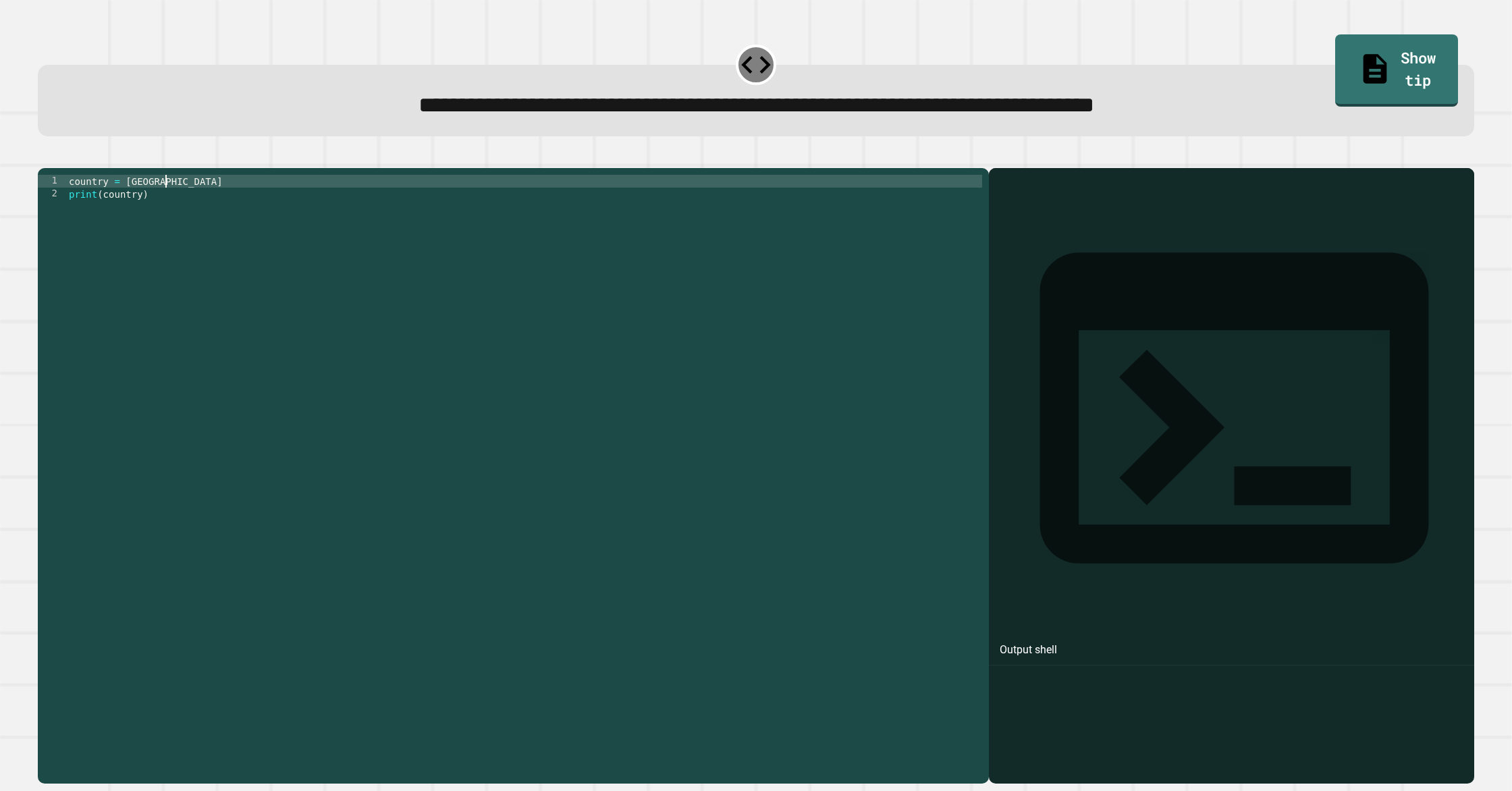
scroll to position [0, 6]
click at [44, 157] on icon "button" at bounding box center [44, 157] width 0 height 0
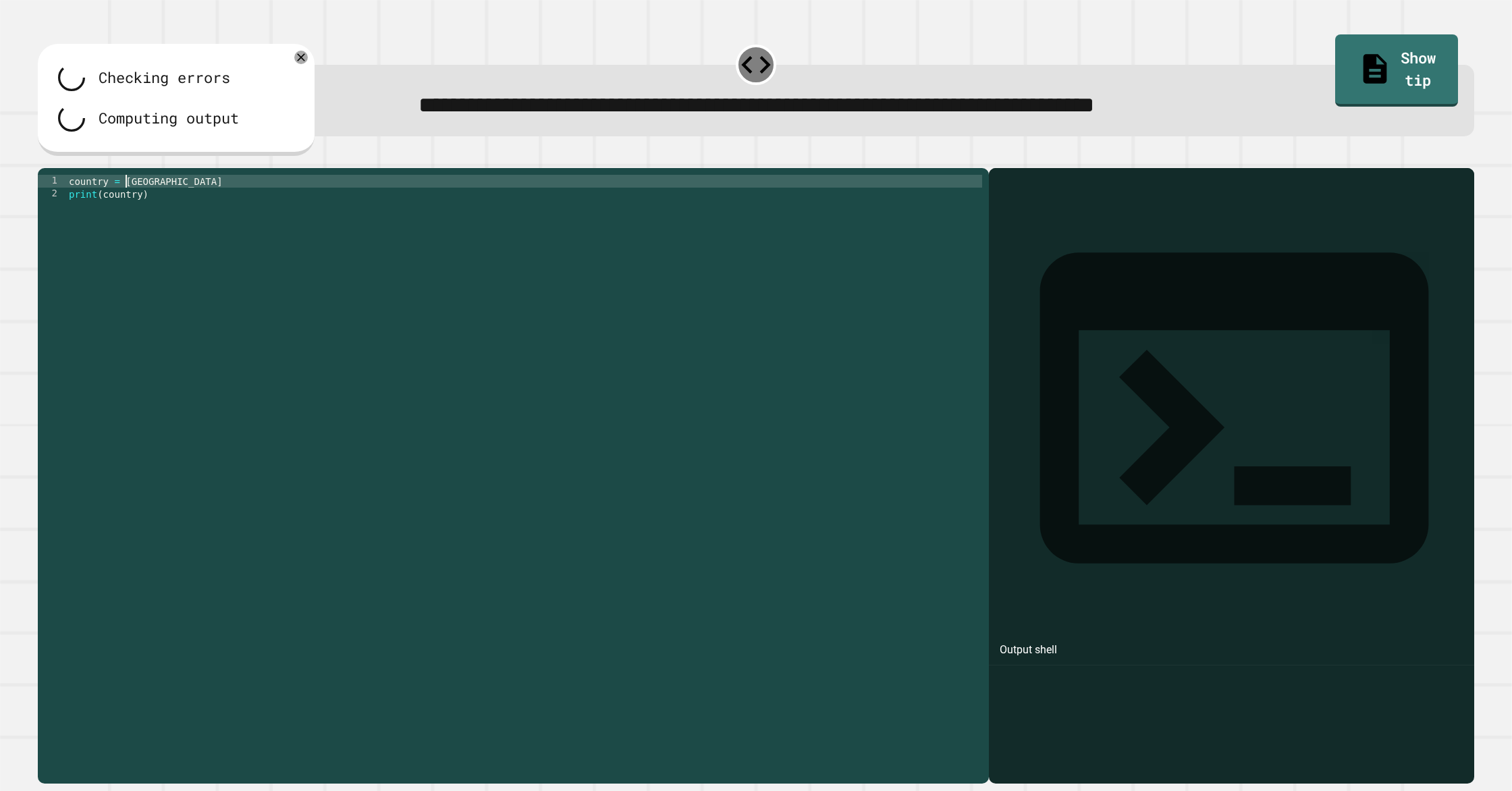
click at [127, 205] on div "country = England print ( country )" at bounding box center [524, 469] width 916 height 590
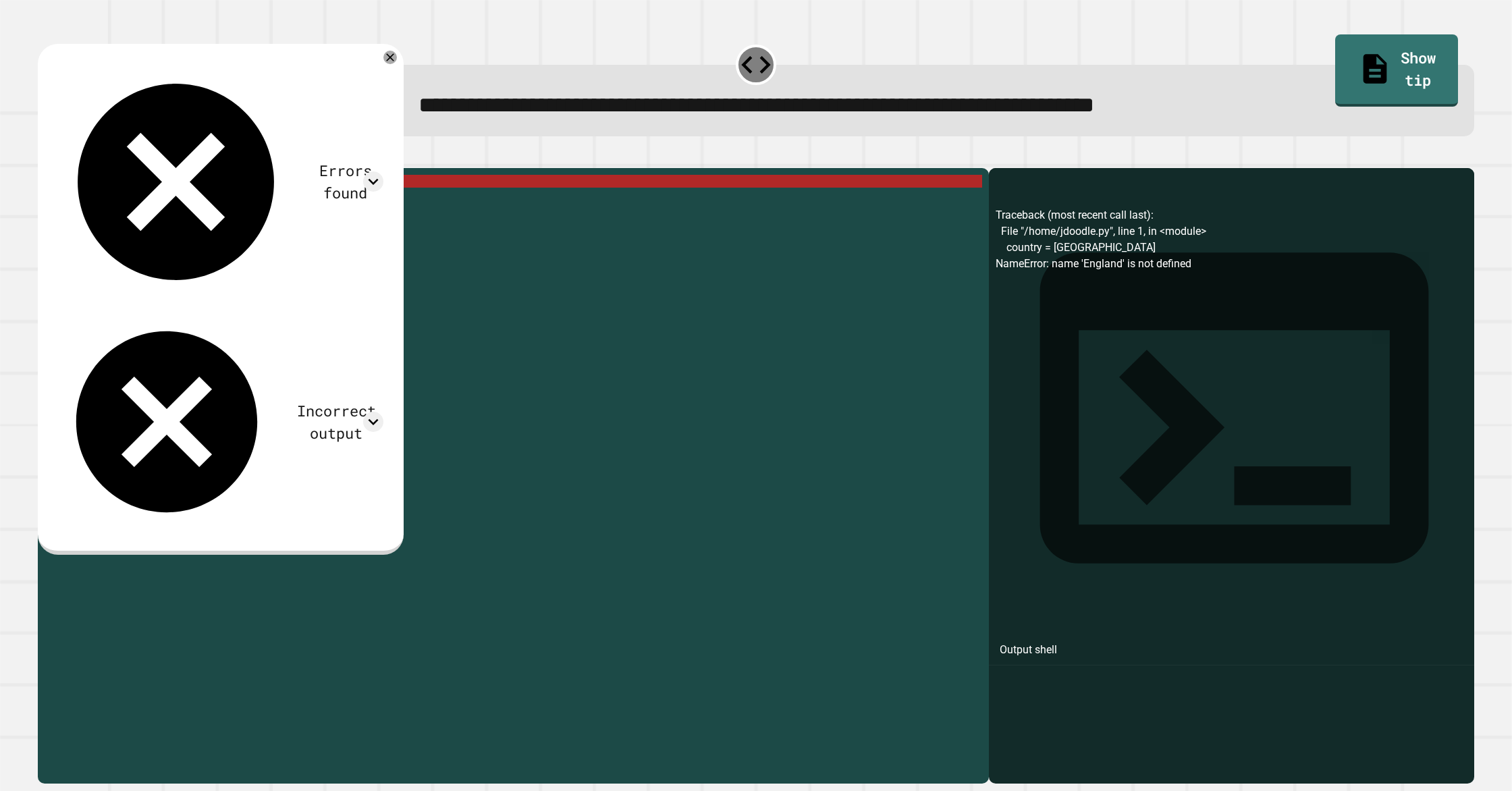
scroll to position [0, 4]
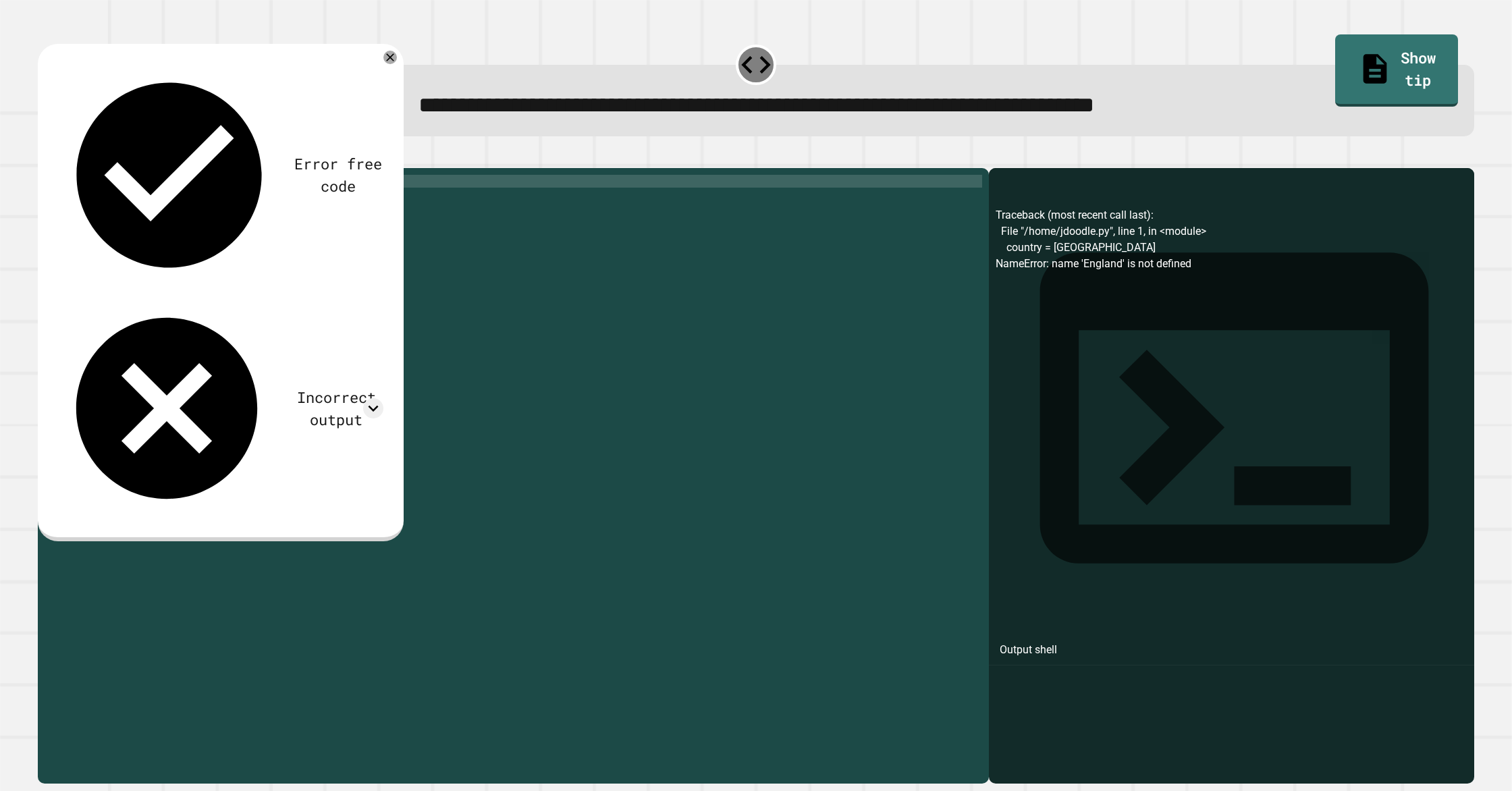
click at [171, 205] on div "country = "England print ( country )" at bounding box center [524, 469] width 916 height 590
type textarea "**********"
click at [44, 157] on icon "button" at bounding box center [44, 157] width 0 height 0
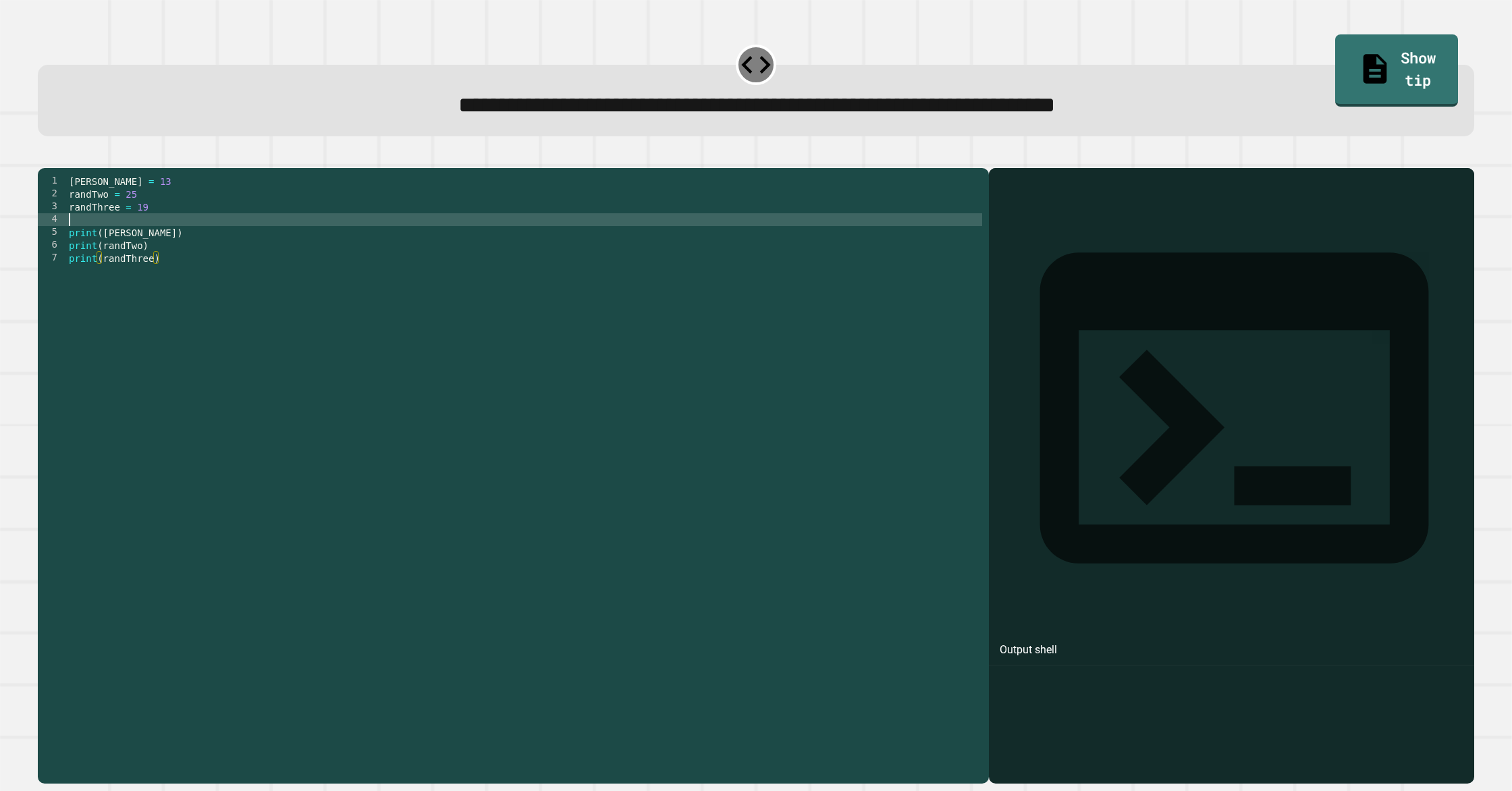
click at [173, 243] on div "[PERSON_NAME] = 13 randTwo = 25 randThree = 19 print ( [PERSON_NAME] ) print ( …" at bounding box center [524, 469] width 916 height 590
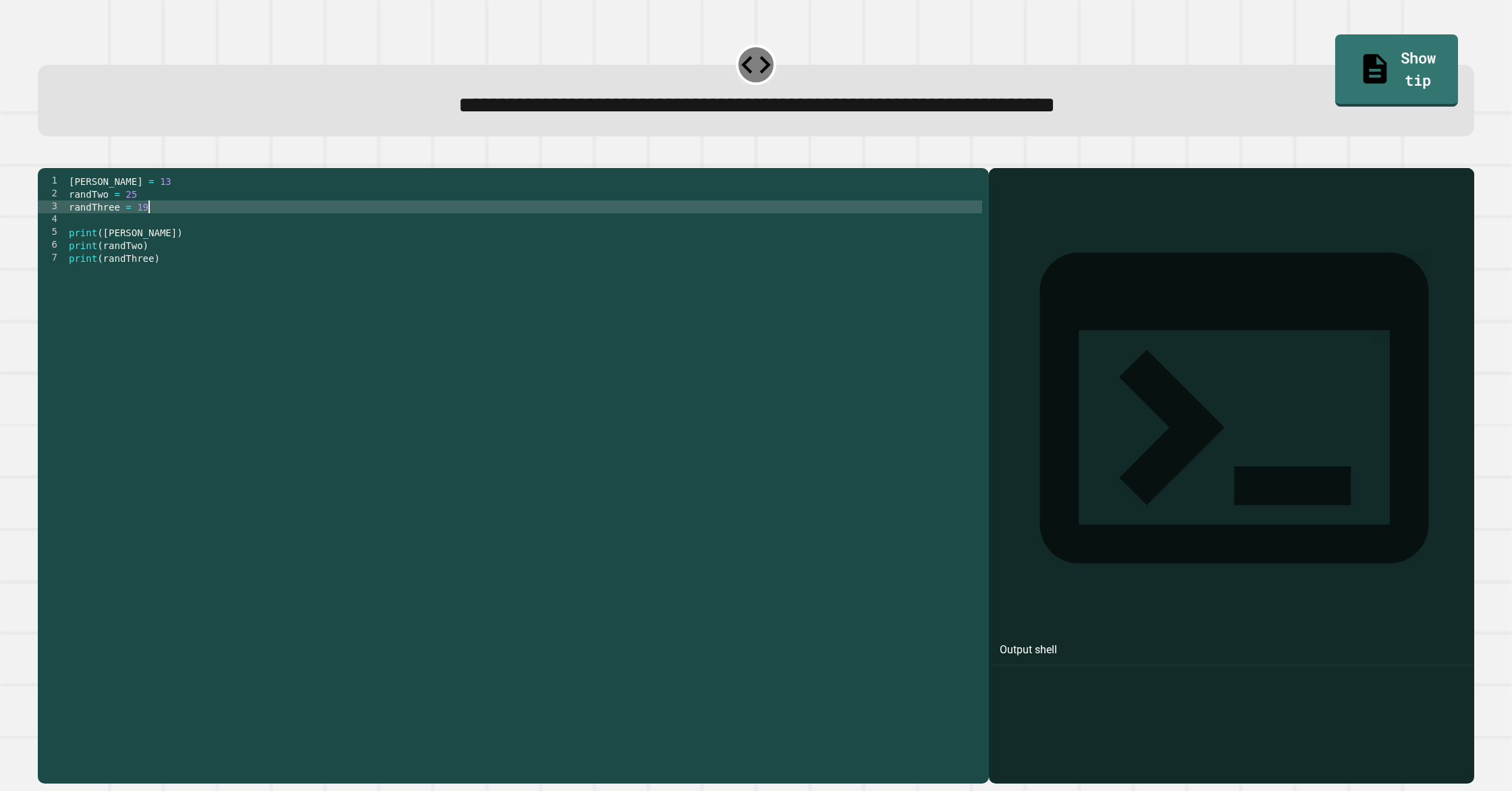
click at [239, 222] on div "[PERSON_NAME] = 13 randTwo = 25 randThree = 19 print ( [PERSON_NAME] ) print ( …" at bounding box center [524, 469] width 916 height 590
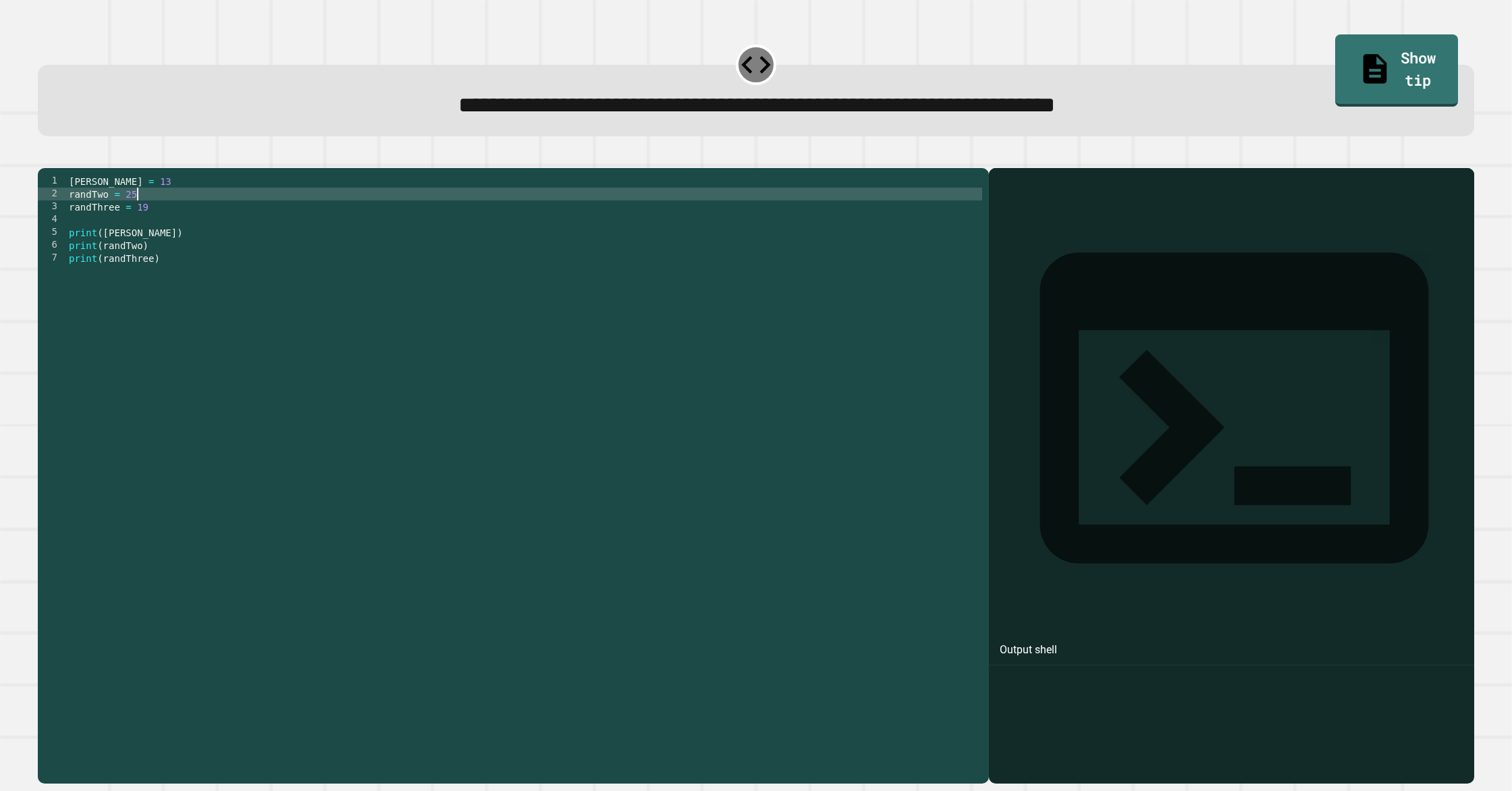
click at [149, 213] on div "[PERSON_NAME] = 13 randTwo = 25 randThree = 19 print ( [PERSON_NAME] ) print ( …" at bounding box center [524, 469] width 916 height 590
type textarea "**********"
click at [44, 157] on icon "button" at bounding box center [44, 157] width 0 height 0
